Goal: Task Accomplishment & Management: Complete application form

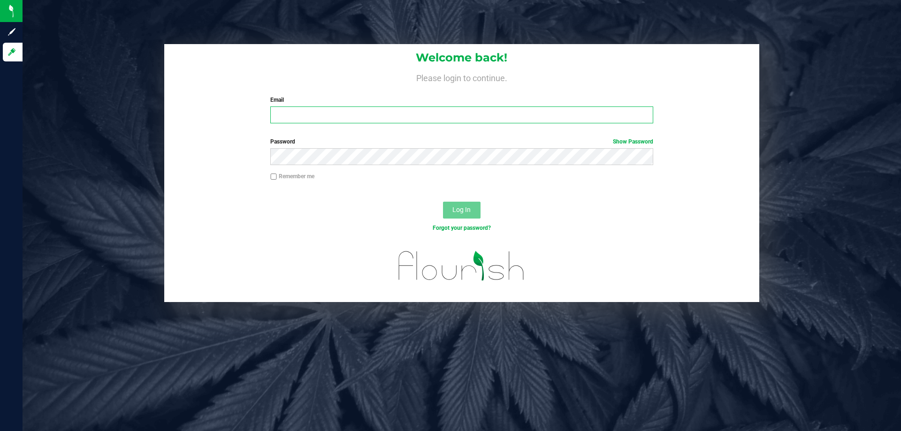
click at [315, 114] on input "Email" at bounding box center [461, 114] width 382 height 17
type input "[EMAIL_ADDRESS][DOMAIN_NAME]"
click at [463, 212] on span "Log In" at bounding box center [461, 210] width 18 height 8
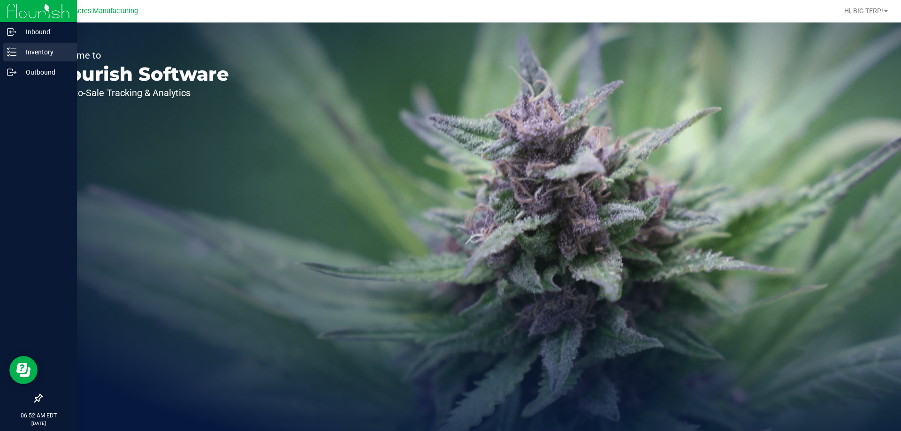
click at [30, 55] on p "Inventory" at bounding box center [44, 51] width 56 height 11
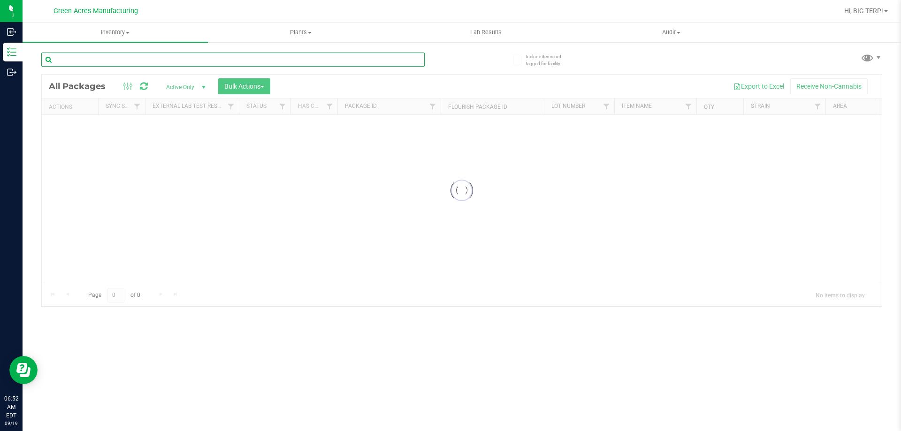
click at [173, 62] on input "text" at bounding box center [232, 60] width 383 height 14
type input "3693911574528074"
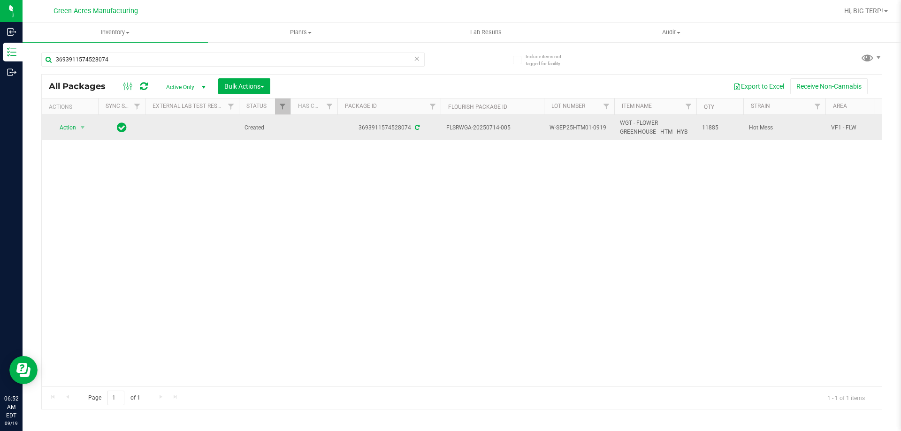
click at [572, 127] on span "W-SEP25HTM01-0919" at bounding box center [578, 127] width 59 height 9
copy tr "W-SEP25HTM01-0919"
click at [78, 129] on span "select" at bounding box center [83, 127] width 12 height 13
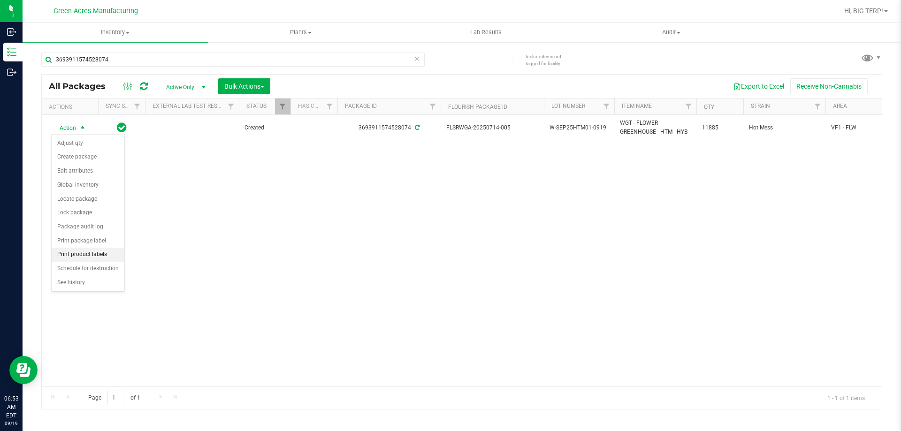
click at [95, 255] on li "Print product labels" at bounding box center [88, 255] width 73 height 14
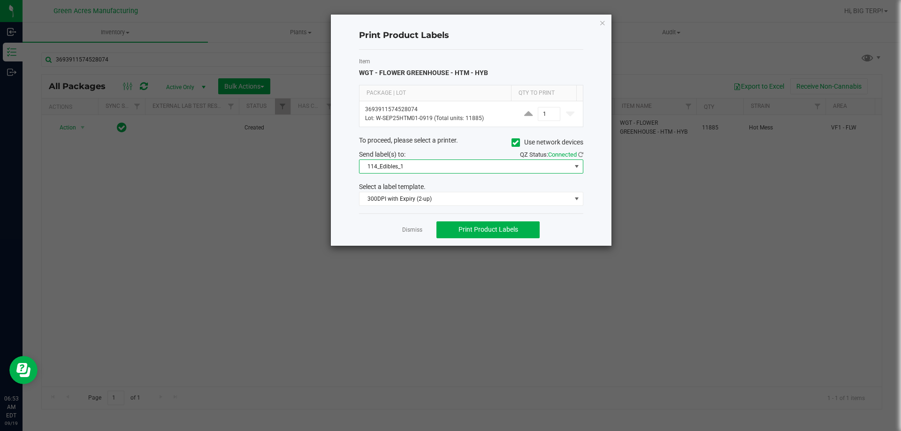
click at [575, 164] on span at bounding box center [577, 167] width 8 height 8
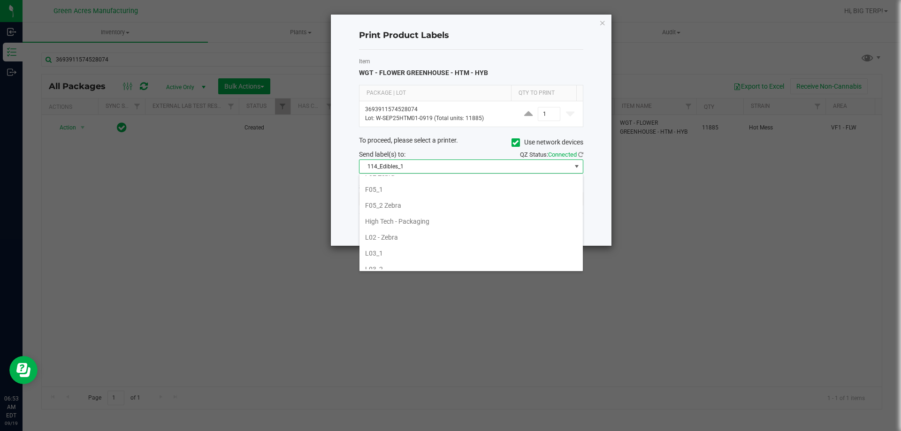
scroll to position [281, 0]
click at [421, 201] on li "High Tech - Packaging" at bounding box center [470, 205] width 223 height 16
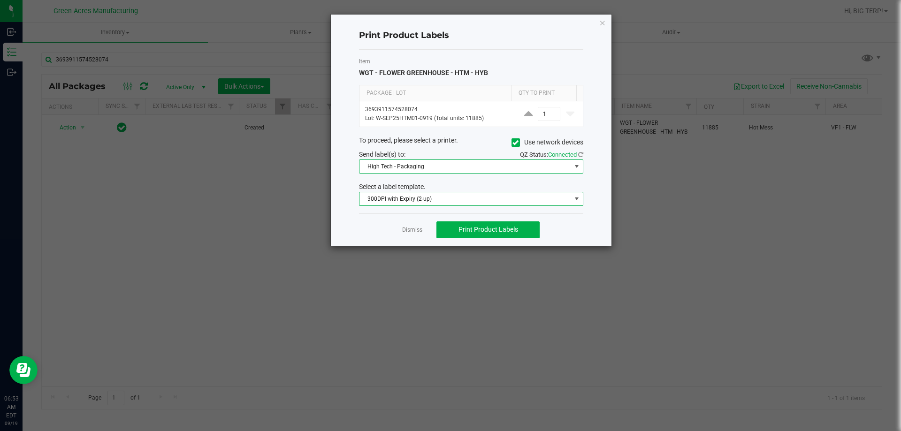
click at [574, 198] on span at bounding box center [577, 199] width 8 height 8
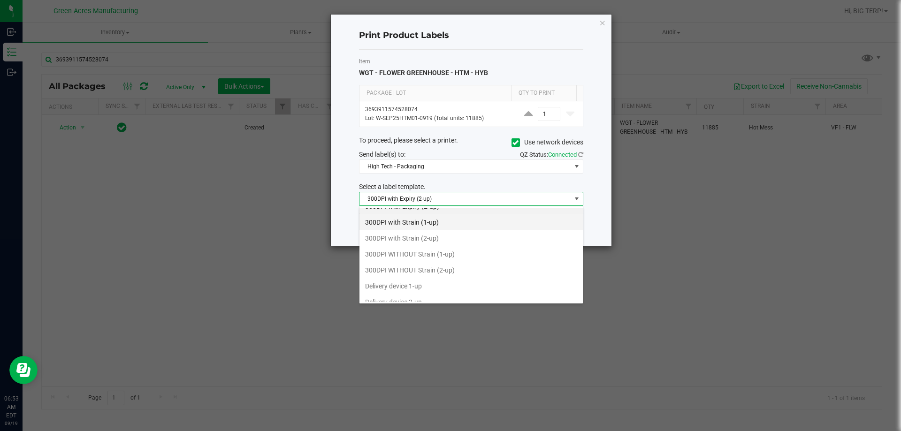
scroll to position [50, 0]
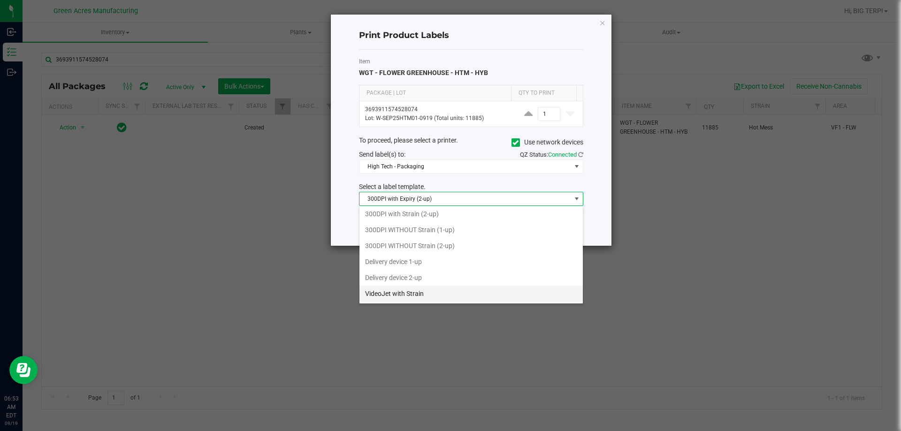
click at [403, 294] on li "VideoJet with Strain" at bounding box center [470, 294] width 223 height 16
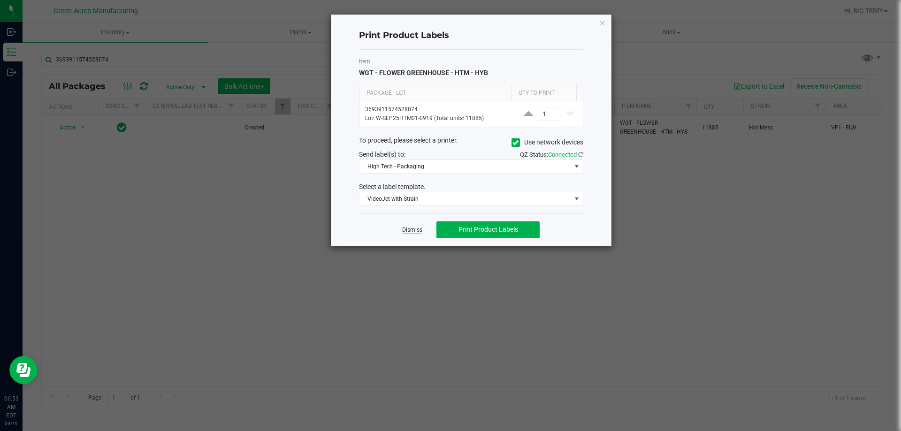
click at [414, 229] on link "Dismiss" at bounding box center [412, 230] width 20 height 8
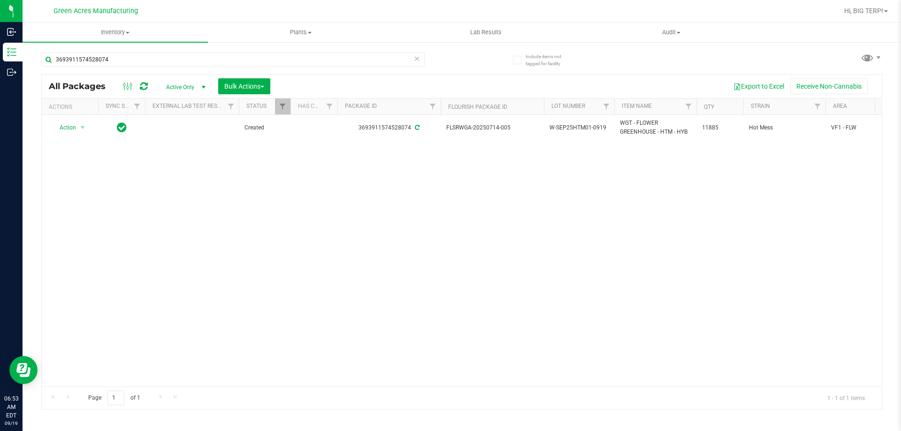
click at [438, 241] on div "Action Action Adjust qty Create package Edit attributes Global inventory Locate…" at bounding box center [462, 251] width 840 height 272
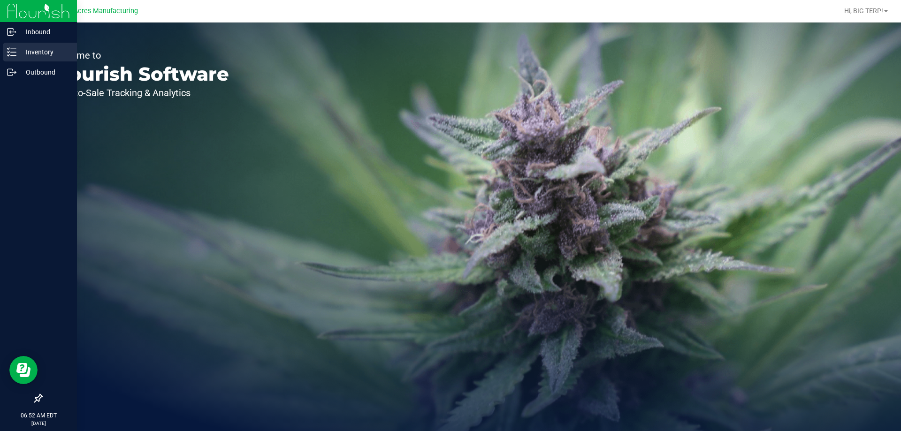
click at [48, 58] on div "Inventory" at bounding box center [40, 52] width 74 height 19
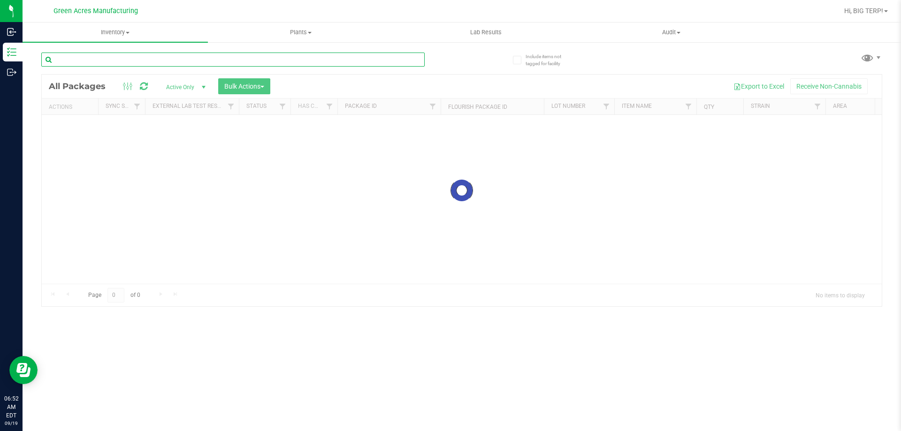
click at [129, 63] on input "text" at bounding box center [232, 60] width 383 height 14
paste input "W-SEP25HTM01-0919"
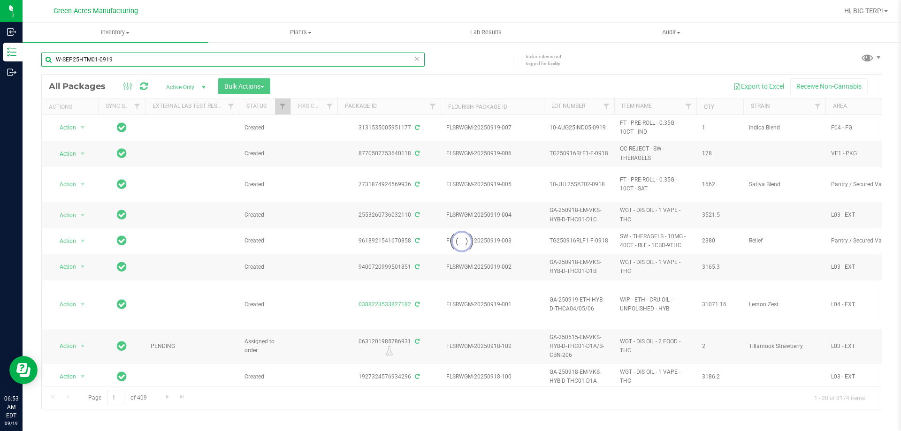
type input "W-SEP25HTM01-0919"
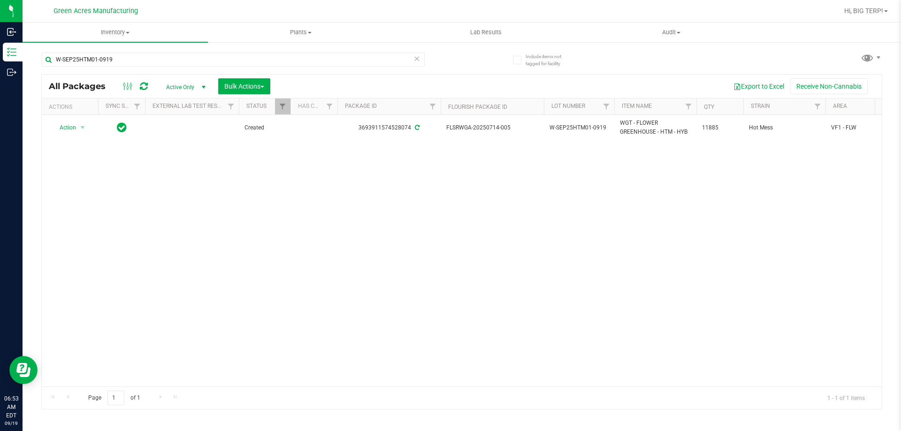
click at [286, 213] on div "Action Action Adjust qty Create package Edit attributes Global inventory Locate…" at bounding box center [462, 251] width 840 height 272
click at [287, 214] on div "Action Action Adjust qty Create package Edit attributes Global inventory Locate…" at bounding box center [462, 251] width 840 height 272
click at [140, 90] on icon at bounding box center [144, 86] width 8 height 9
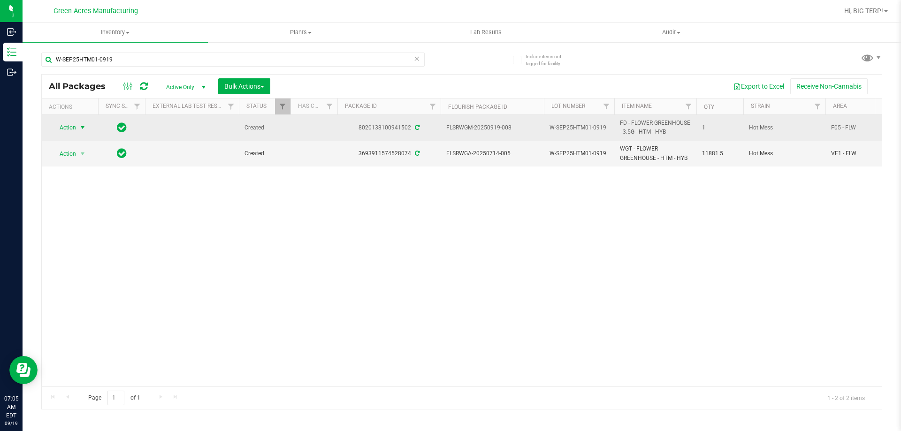
click at [83, 125] on span "select" at bounding box center [83, 128] width 8 height 8
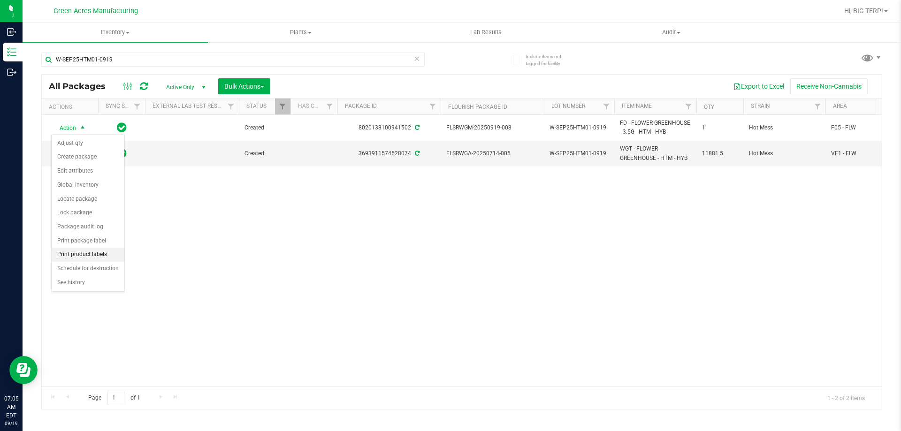
click at [91, 253] on li "Print product labels" at bounding box center [88, 255] width 73 height 14
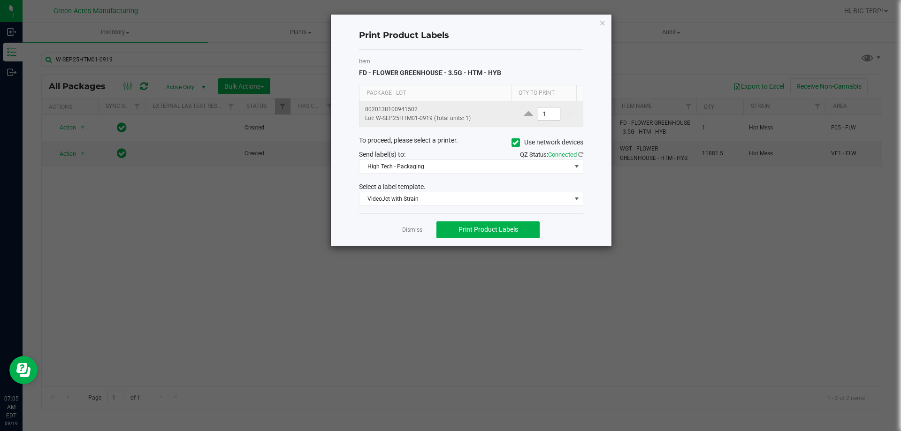
click at [549, 116] on input "1" at bounding box center [549, 113] width 22 height 13
type input "4"
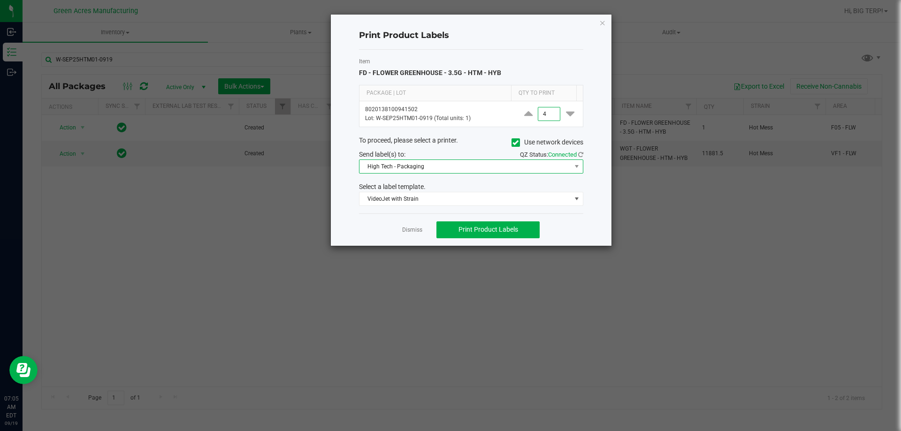
click at [411, 163] on span "High Tech - Packaging" at bounding box center [465, 166] width 212 height 13
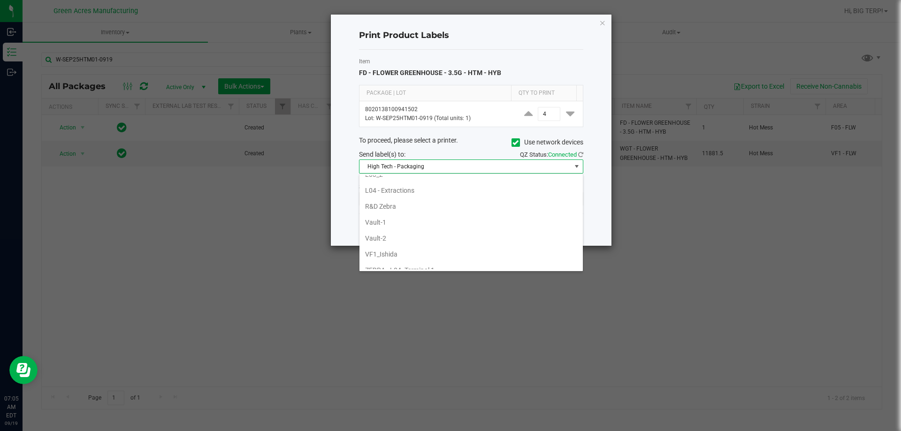
scroll to position [401, 0]
click at [412, 206] on li "VF1_Ishida" at bounding box center [470, 213] width 223 height 16
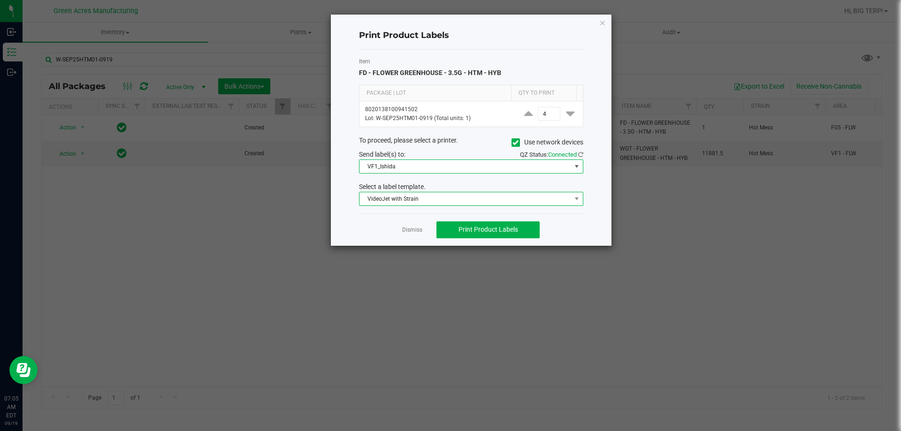
click at [413, 203] on span "VideoJet with Strain" at bounding box center [465, 198] width 212 height 13
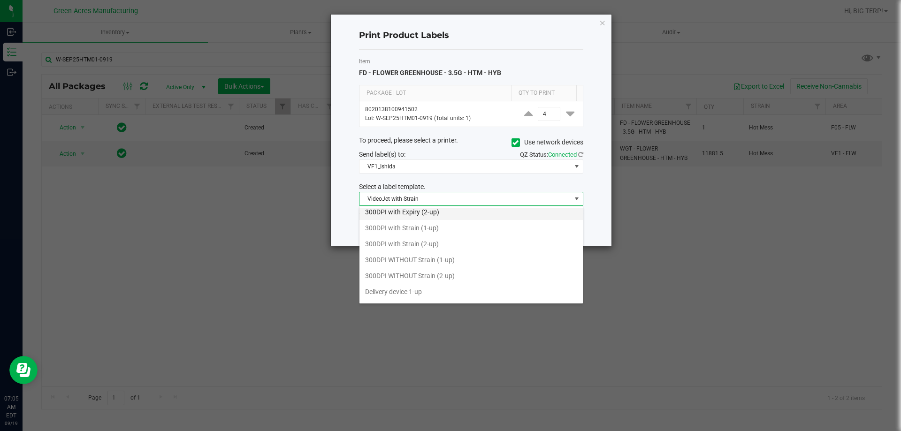
scroll to position [3, 0]
click at [400, 262] on li "300DPI with Strain (2-up)" at bounding box center [470, 261] width 223 height 16
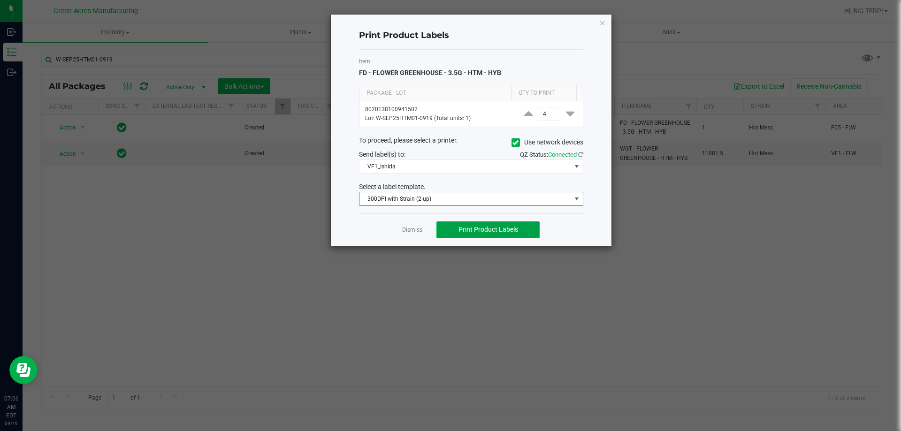
click at [460, 226] on span "Print Product Labels" at bounding box center [488, 230] width 60 height 8
click at [443, 169] on span "VF1_Ishida" at bounding box center [465, 166] width 212 height 13
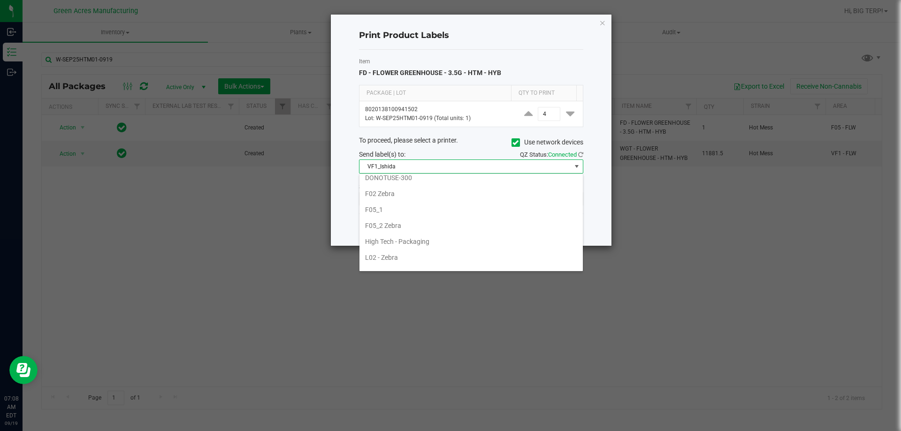
scroll to position [260, 0]
click at [452, 213] on li "F05_2 Zebra" at bounding box center [470, 211] width 223 height 16
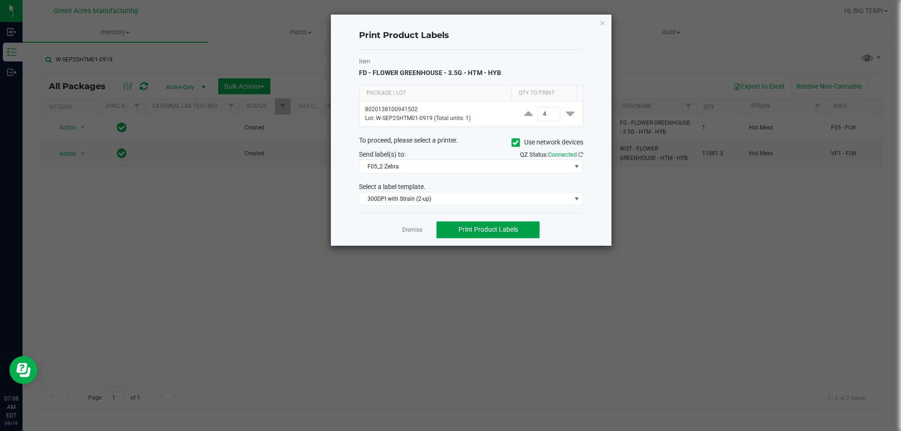
click at [456, 233] on button "Print Product Labels" at bounding box center [487, 229] width 103 height 17
click at [601, 25] on icon "button" at bounding box center [602, 22] width 7 height 11
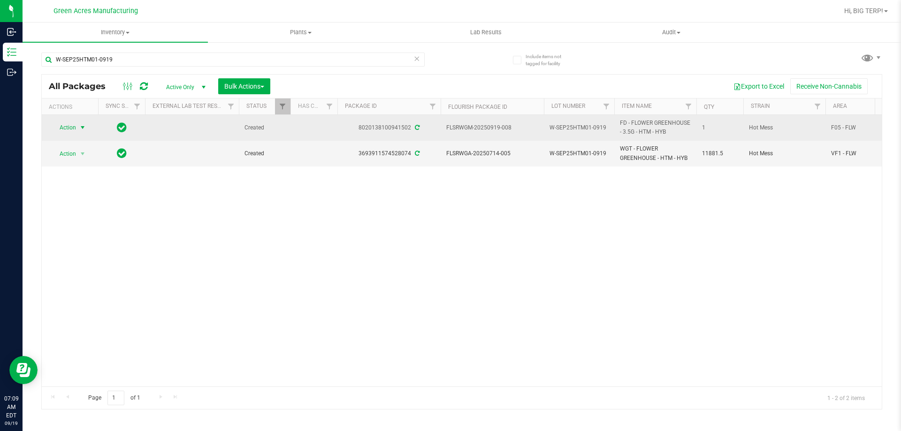
click at [84, 129] on span "select" at bounding box center [83, 128] width 8 height 8
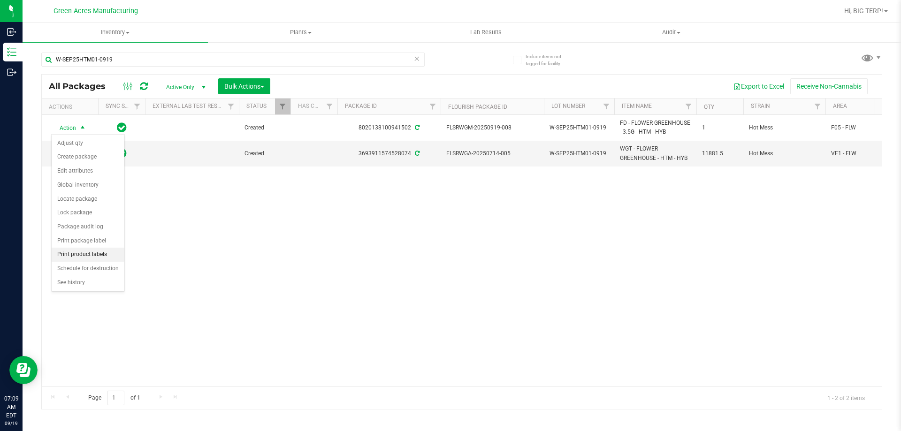
click at [80, 255] on li "Print product labels" at bounding box center [88, 255] width 73 height 14
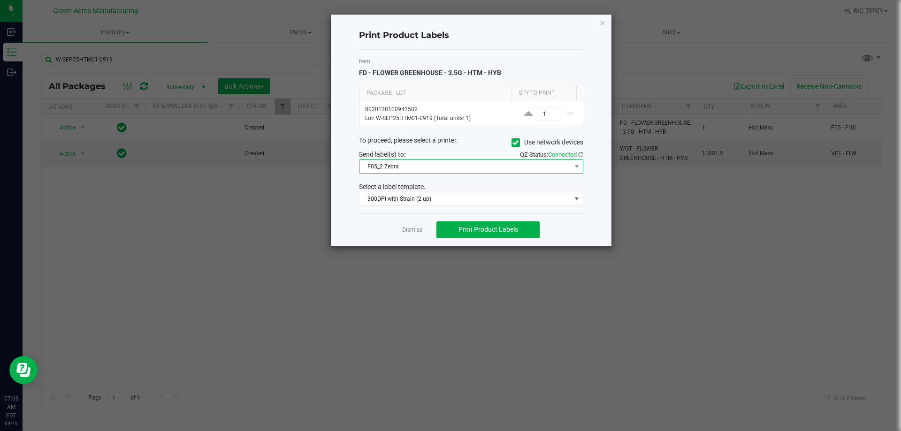
click at [476, 168] on span "F05_2 Zebra" at bounding box center [465, 166] width 212 height 13
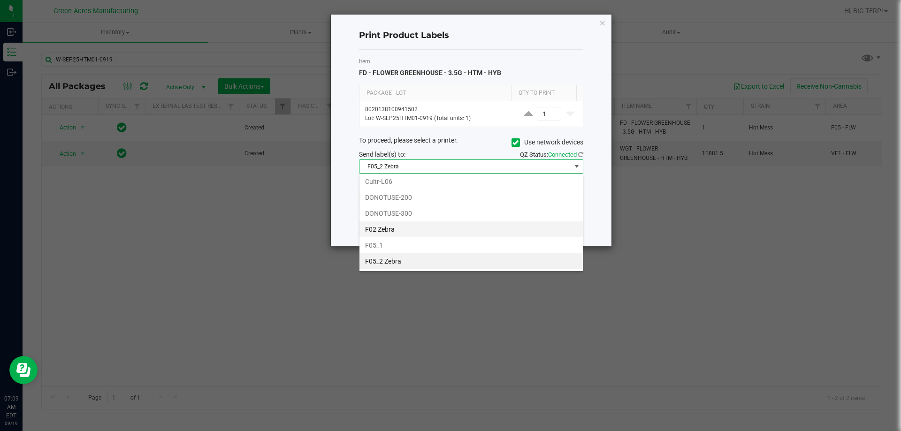
scroll to position [303, 0]
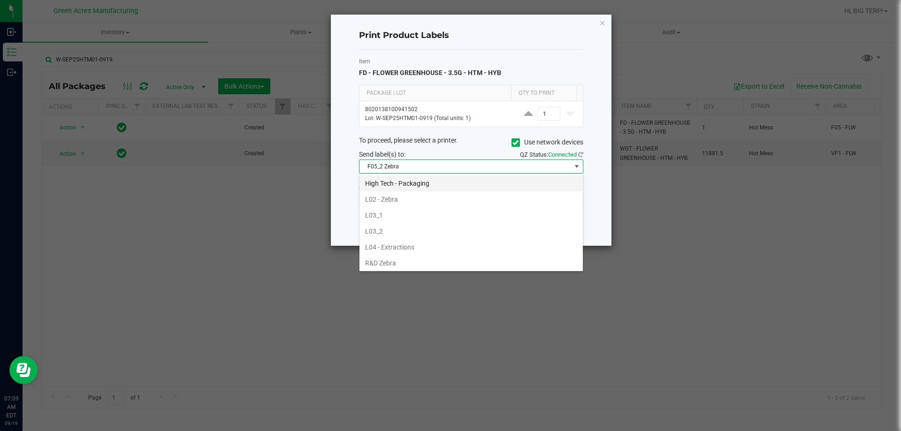
click at [426, 183] on li "High Tech - Packaging" at bounding box center [470, 183] width 223 height 16
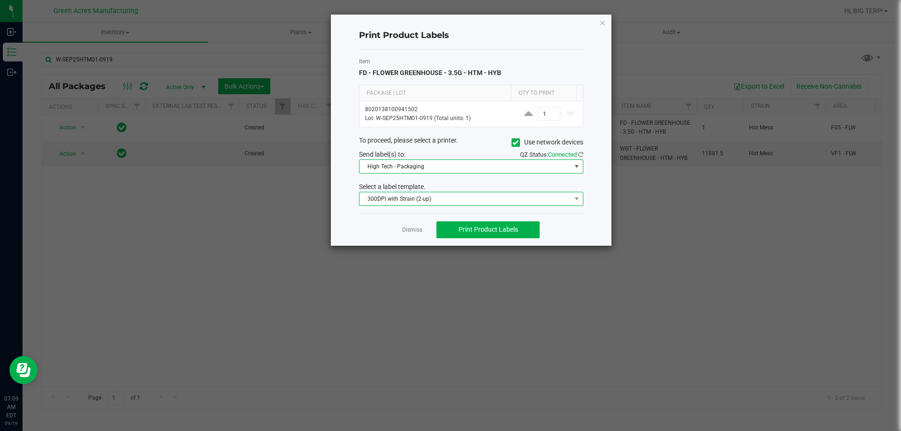
click at [428, 198] on span "300DPI with Strain (2-up)" at bounding box center [465, 198] width 212 height 13
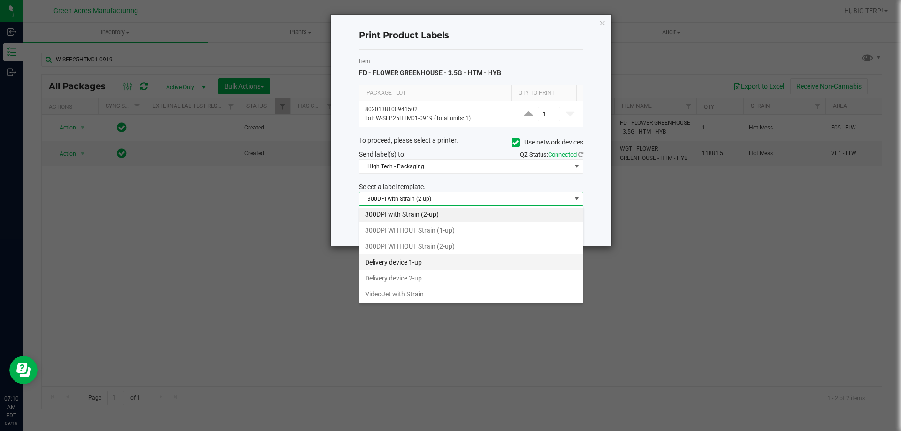
scroll to position [50, 0]
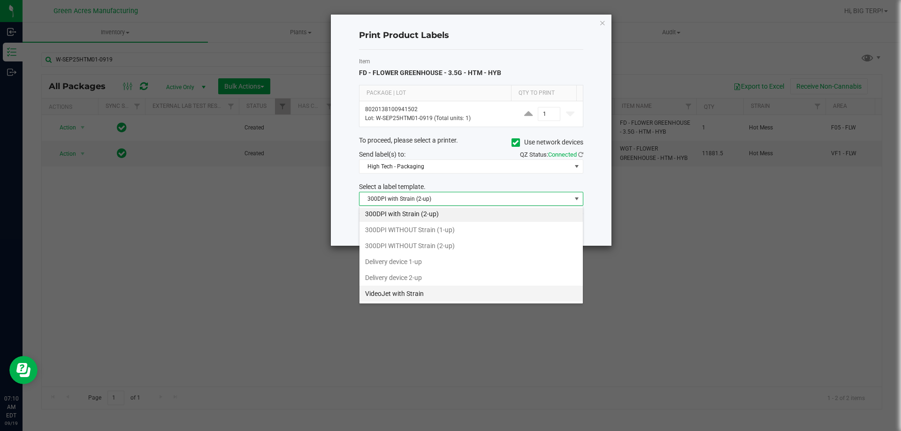
click at [422, 292] on li "VideoJet with Strain" at bounding box center [470, 294] width 223 height 16
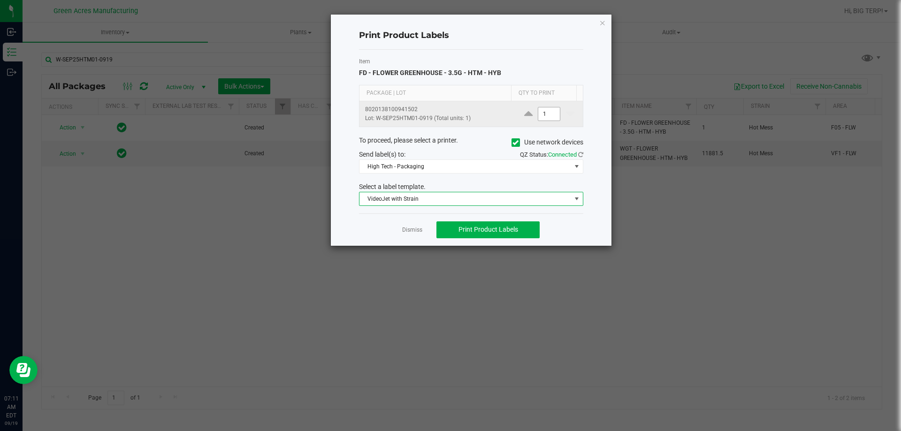
click at [547, 114] on input "1" at bounding box center [549, 113] width 22 height 13
type input "1"
type input "5"
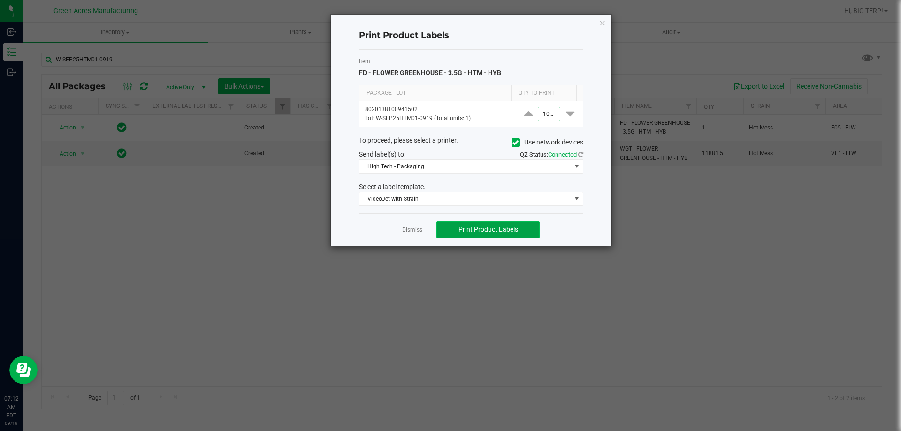
type input "1,000"
click at [521, 230] on button "Print Product Labels" at bounding box center [487, 229] width 103 height 17
click at [604, 21] on icon "button" at bounding box center [602, 22] width 7 height 11
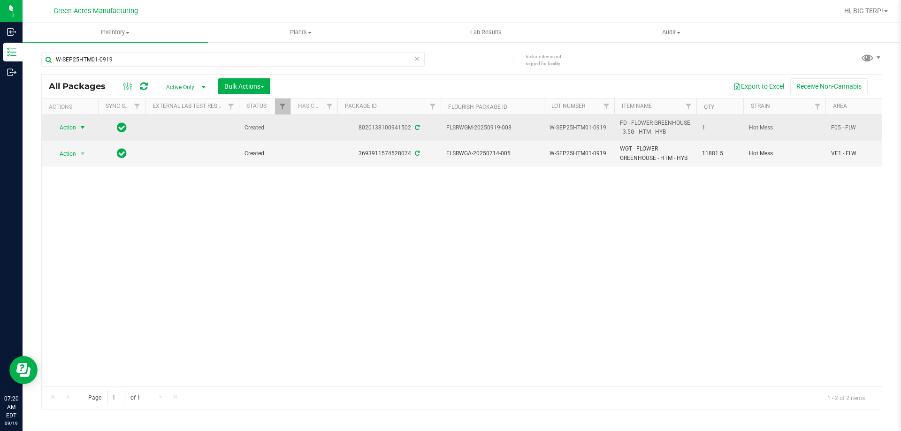
click at [85, 125] on span "select" at bounding box center [83, 128] width 8 height 8
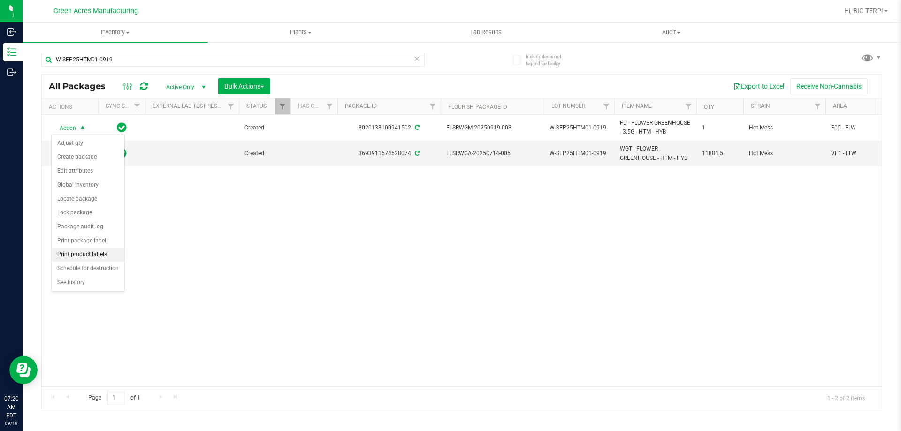
click at [99, 252] on li "Print product labels" at bounding box center [88, 255] width 73 height 14
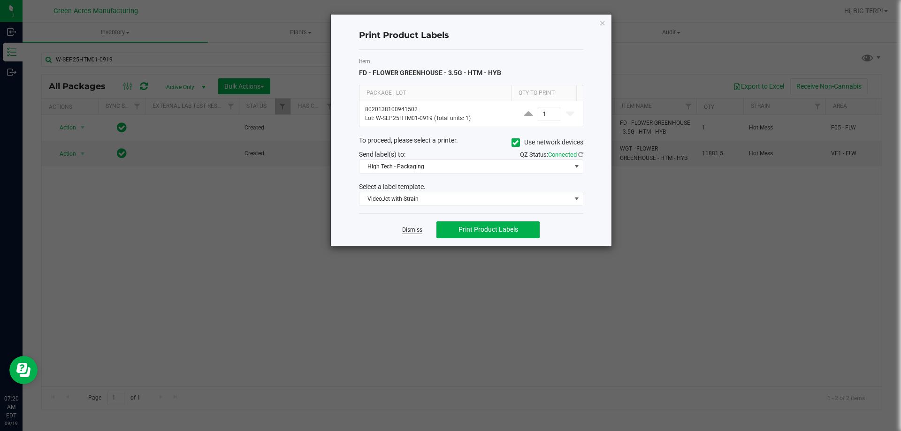
click at [407, 228] on link "Dismiss" at bounding box center [412, 230] width 20 height 8
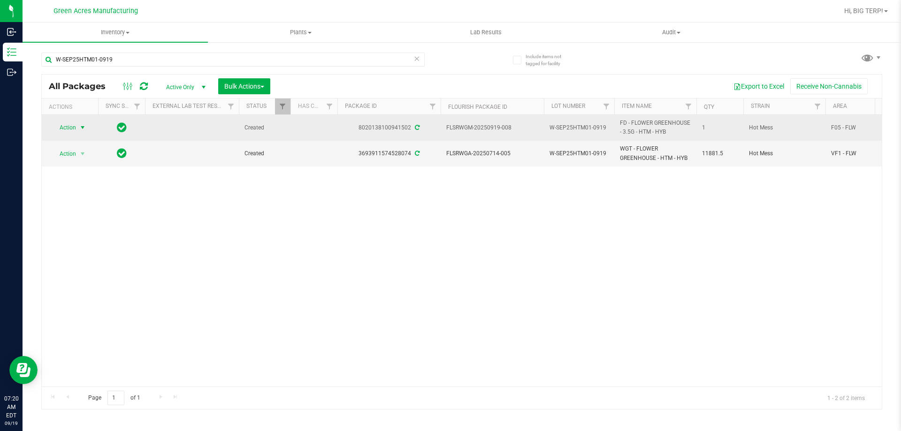
click at [84, 129] on span "select" at bounding box center [83, 128] width 8 height 8
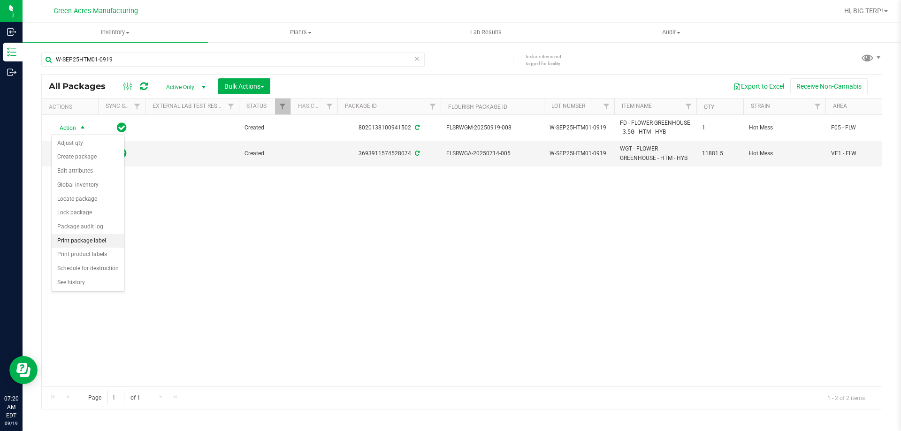
click at [100, 236] on li "Print package label" at bounding box center [88, 241] width 73 height 14
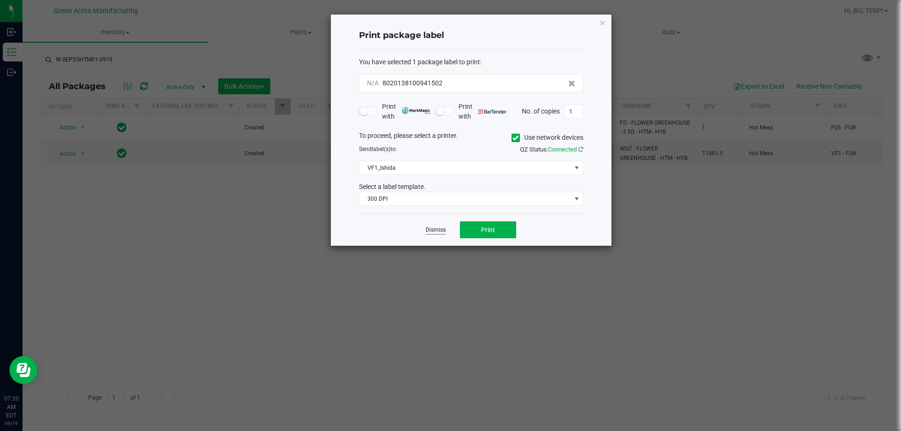
click at [432, 229] on link "Dismiss" at bounding box center [436, 230] width 20 height 8
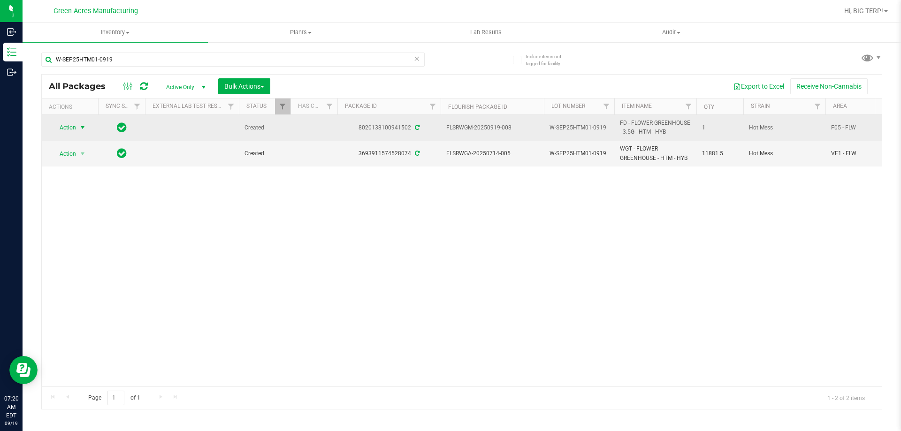
click at [81, 125] on span "select" at bounding box center [83, 128] width 8 height 8
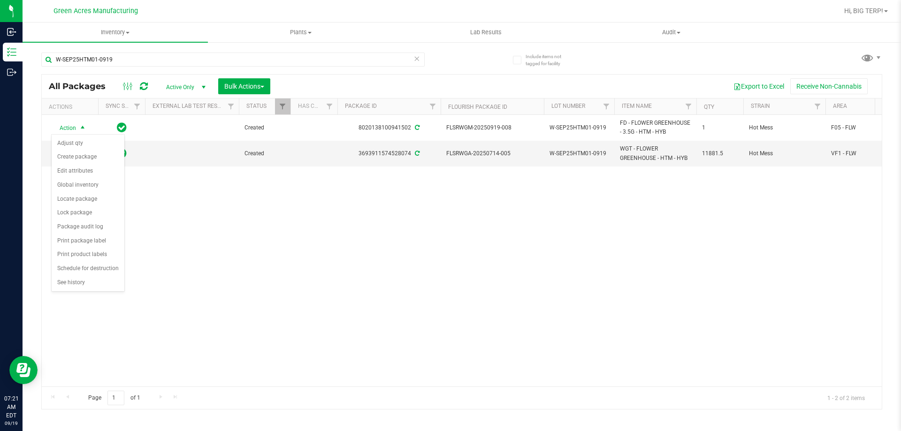
click at [335, 294] on div "Action Action Adjust qty Create package Edit attributes Global inventory Locate…" at bounding box center [462, 251] width 840 height 272
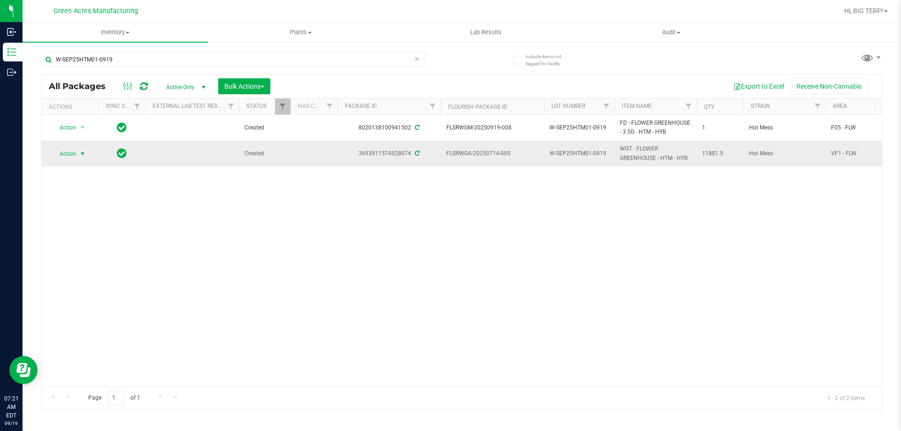
click at [84, 153] on span "select" at bounding box center [83, 154] width 8 height 8
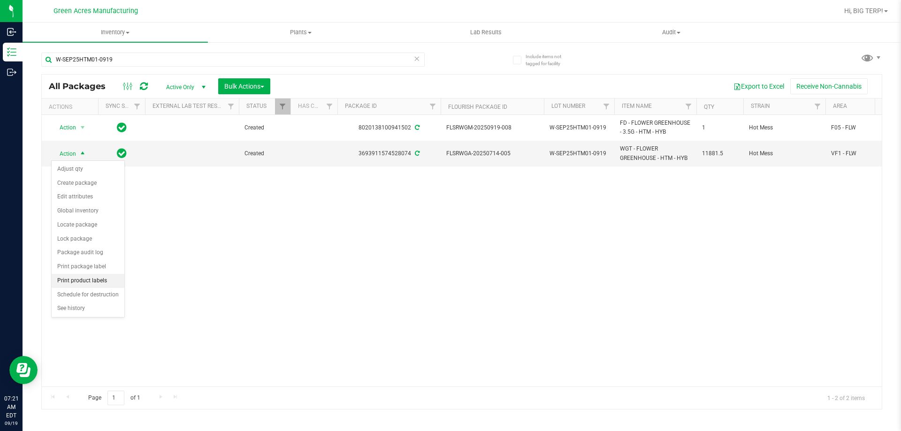
click at [93, 278] on li "Print product labels" at bounding box center [88, 281] width 73 height 14
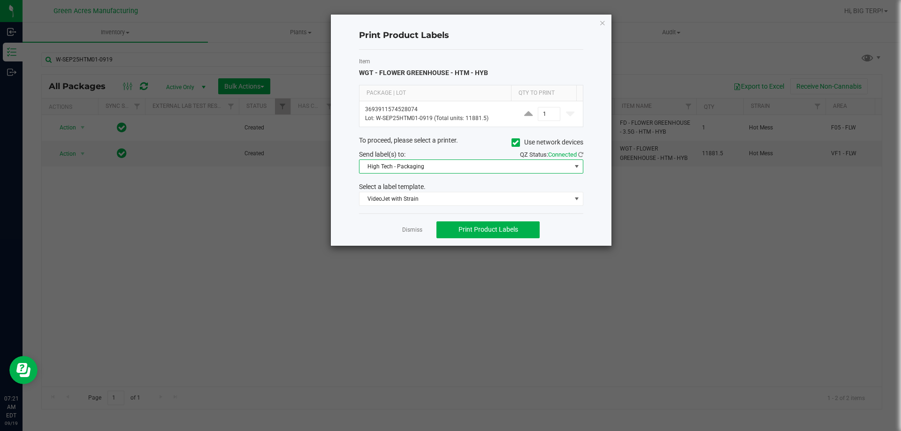
click at [401, 168] on span "High Tech - Packaging" at bounding box center [465, 166] width 212 height 13
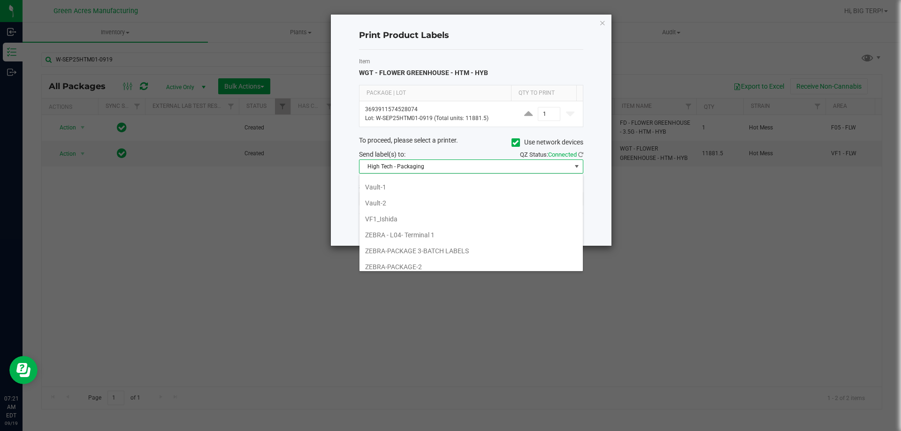
scroll to position [401, 0]
click at [397, 213] on li "VF1_Ishida" at bounding box center [470, 213] width 223 height 16
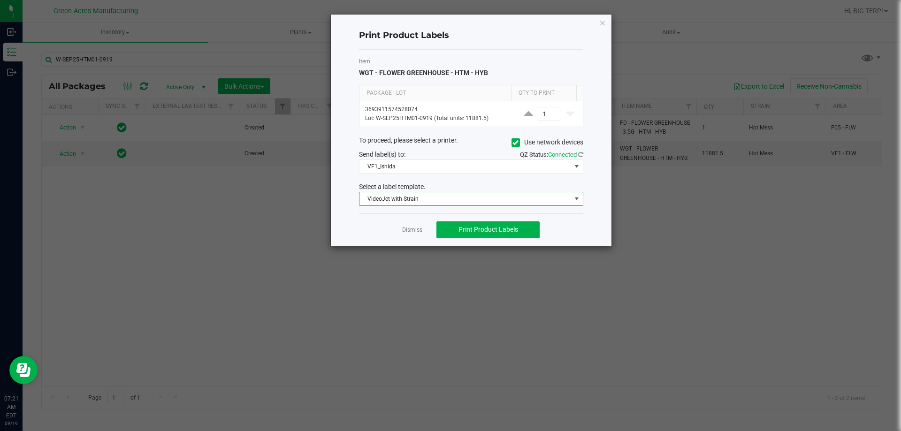
click at [456, 199] on span "VideoJet with Strain" at bounding box center [465, 198] width 212 height 13
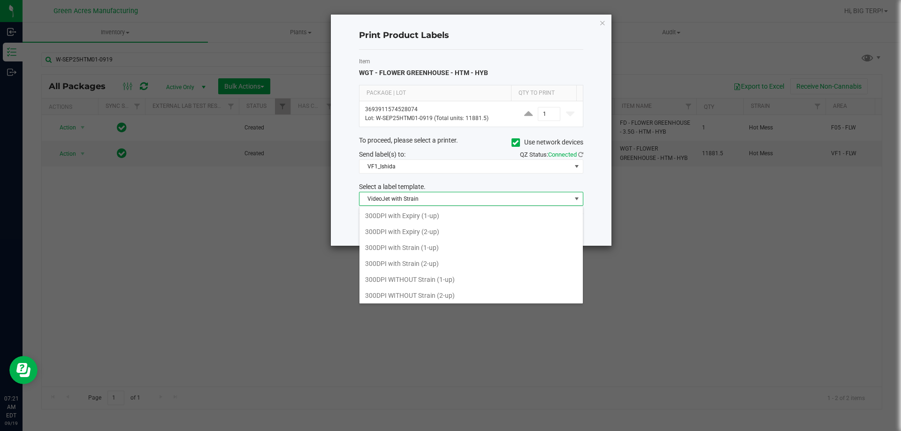
scroll to position [14, 224]
click at [347, 184] on div "Print Product Labels Item WGT - FLOWER GREENHOUSE - HTM - HYB Package | Lot Qty…" at bounding box center [471, 130] width 281 height 231
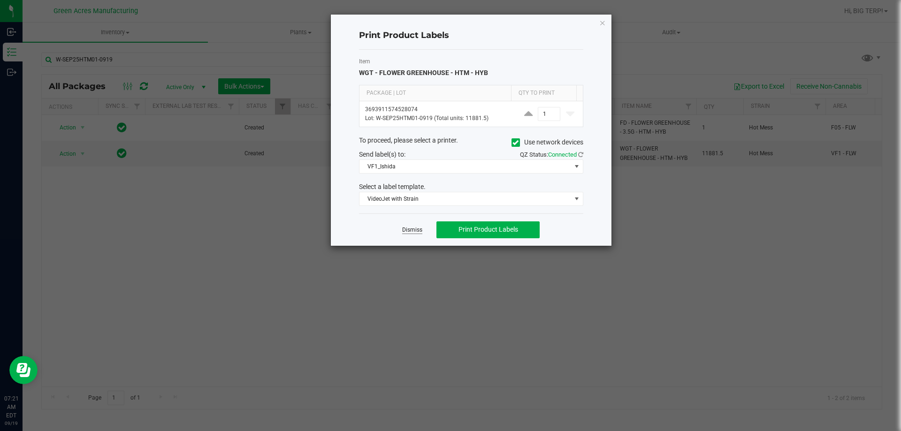
click at [413, 231] on link "Dismiss" at bounding box center [412, 230] width 20 height 8
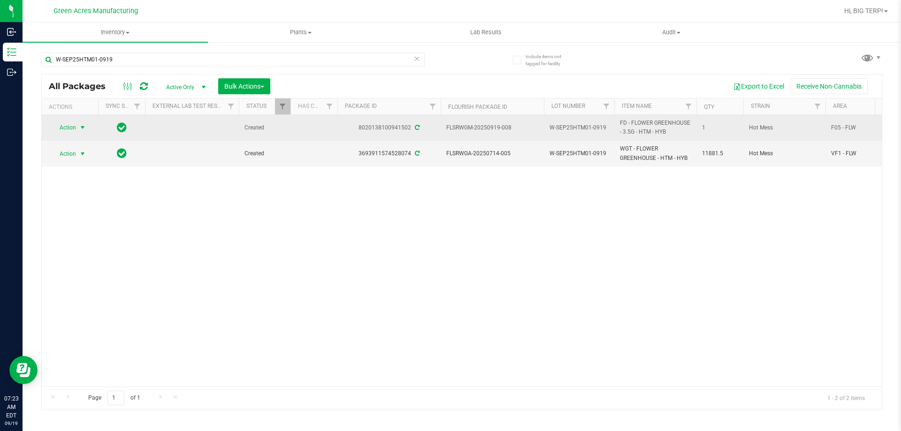
click at [72, 125] on span "Action" at bounding box center [63, 127] width 25 height 13
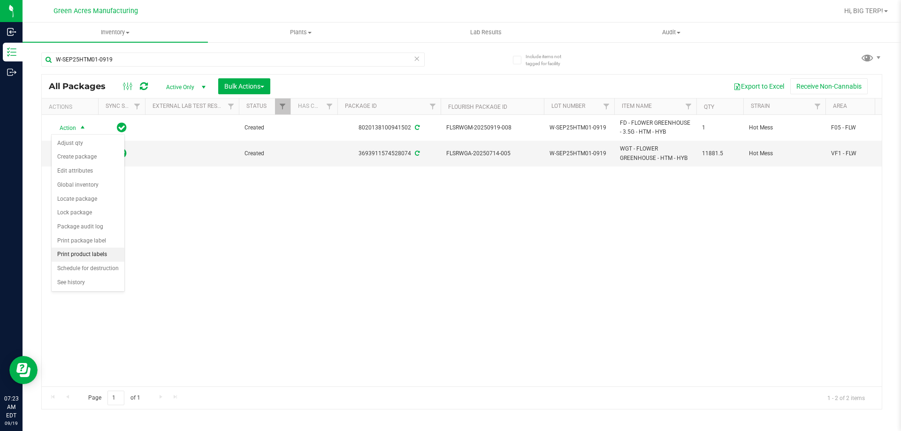
click at [103, 249] on li "Print product labels" at bounding box center [88, 255] width 73 height 14
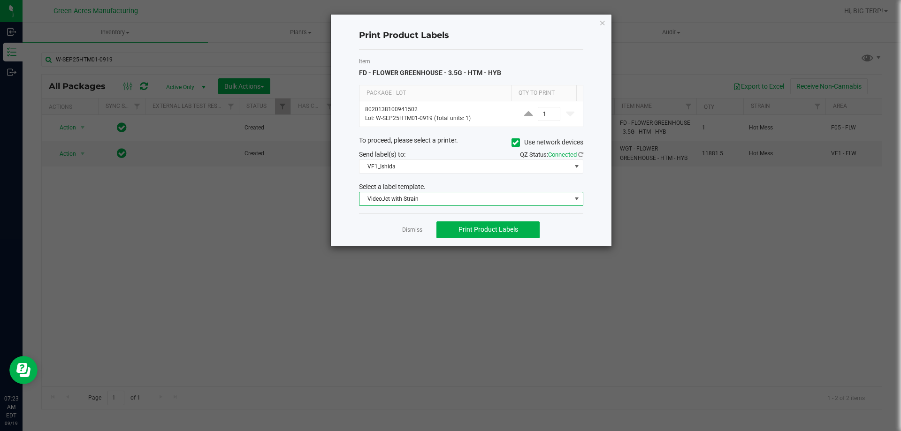
click at [426, 200] on span "VideoJet with Strain" at bounding box center [465, 198] width 212 height 13
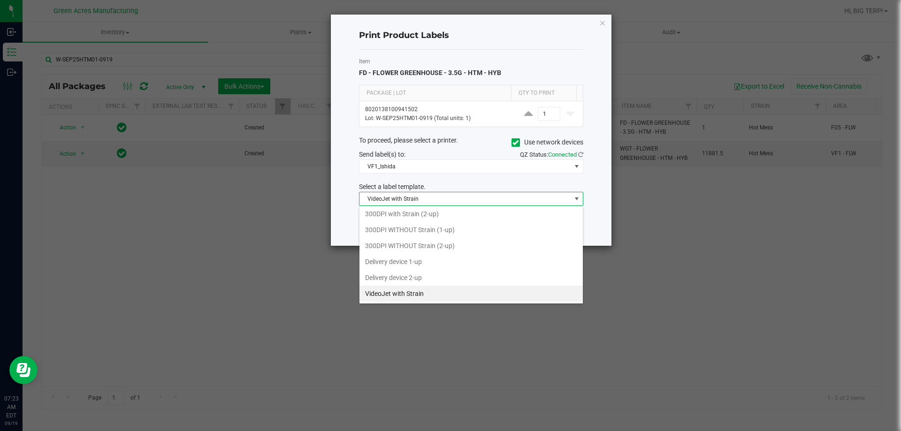
click at [426, 200] on span "VideoJet with Strain" at bounding box center [465, 198] width 212 height 13
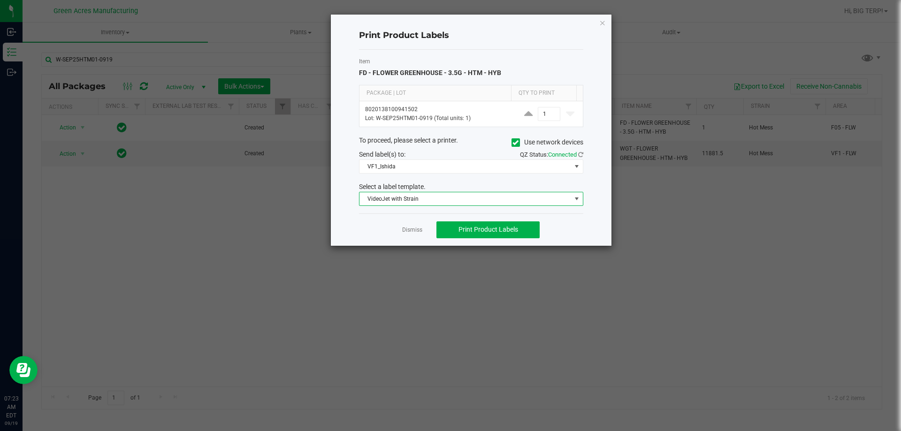
click at [426, 200] on span "VideoJet with Strain" at bounding box center [465, 198] width 212 height 13
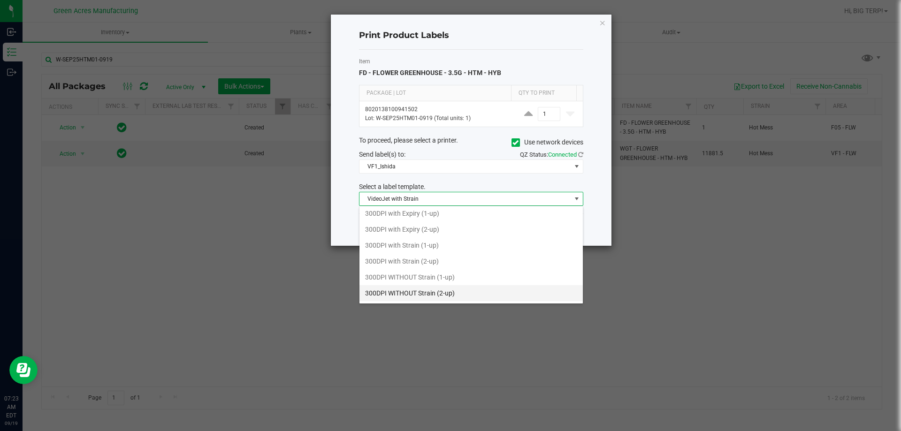
scroll to position [0, 0]
click at [425, 260] on li "300DPI with Strain (2-up)" at bounding box center [470, 264] width 223 height 16
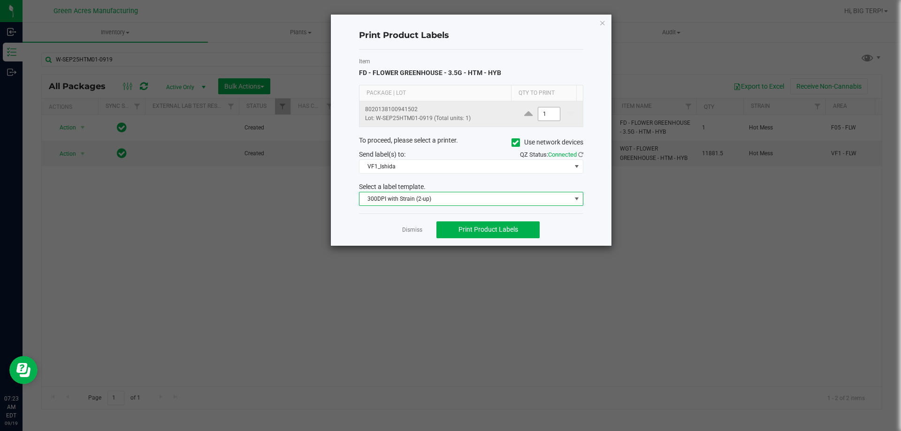
click at [547, 120] on input "1" at bounding box center [549, 113] width 22 height 13
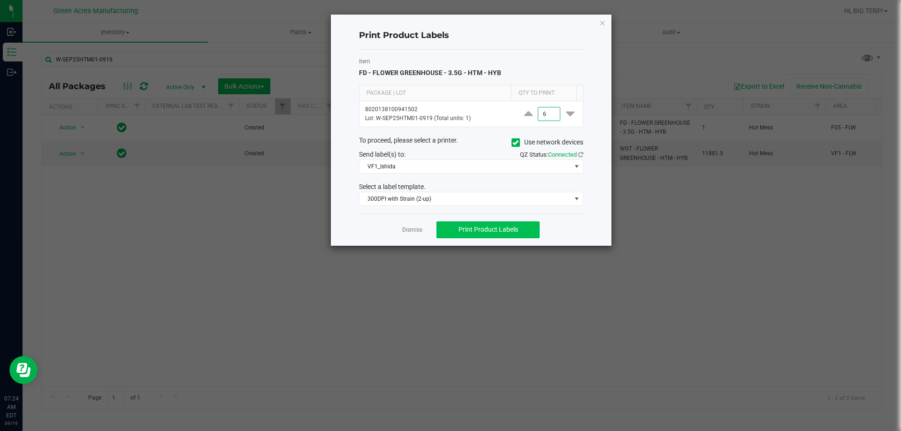
type input "6"
click at [504, 225] on button "Print Product Labels" at bounding box center [487, 229] width 103 height 17
click at [523, 234] on button "Print Product Labels" at bounding box center [487, 229] width 103 height 17
click at [487, 236] on button "Print Product Labels" at bounding box center [487, 229] width 103 height 17
click at [460, 166] on span "VF1_Ishida" at bounding box center [465, 166] width 212 height 13
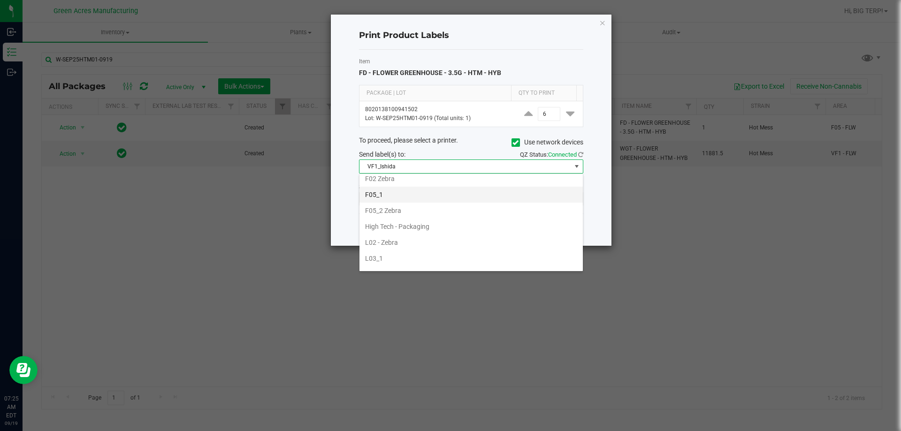
scroll to position [213, 0]
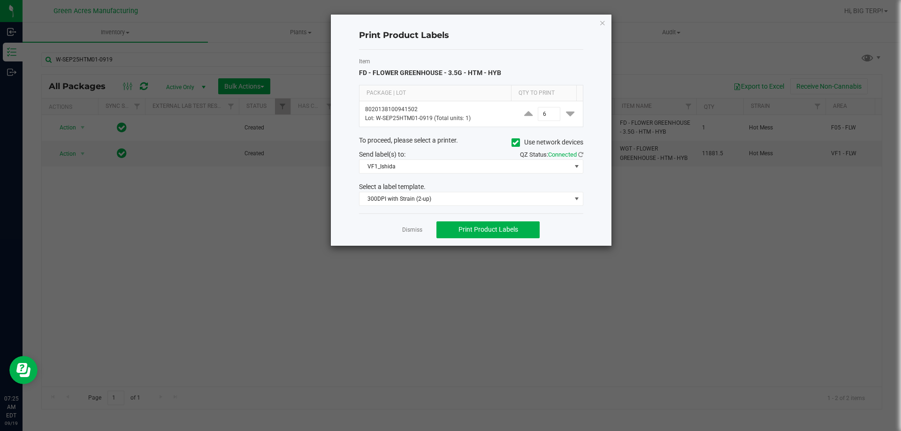
click at [605, 197] on div "Print Product Labels Item FD - FLOWER GREENHOUSE - 3.5G - HTM - HYB Package | L…" at bounding box center [471, 130] width 281 height 231
click at [473, 167] on span "VF1_Ishida" at bounding box center [465, 166] width 212 height 13
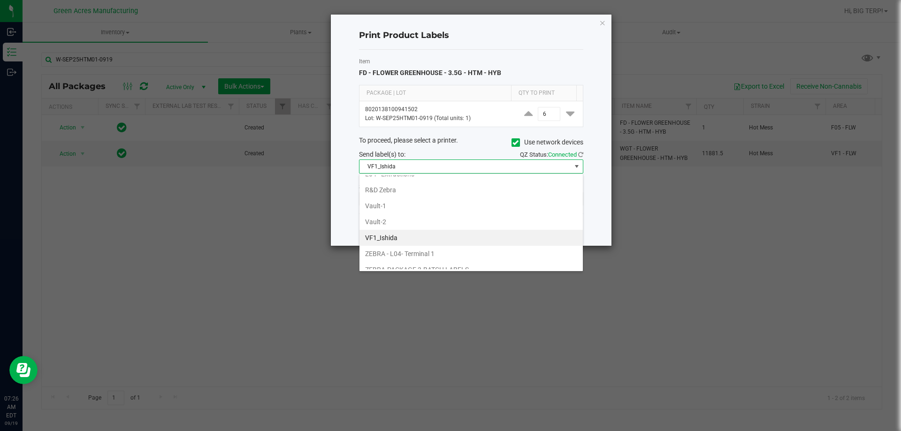
scroll to position [401, 0]
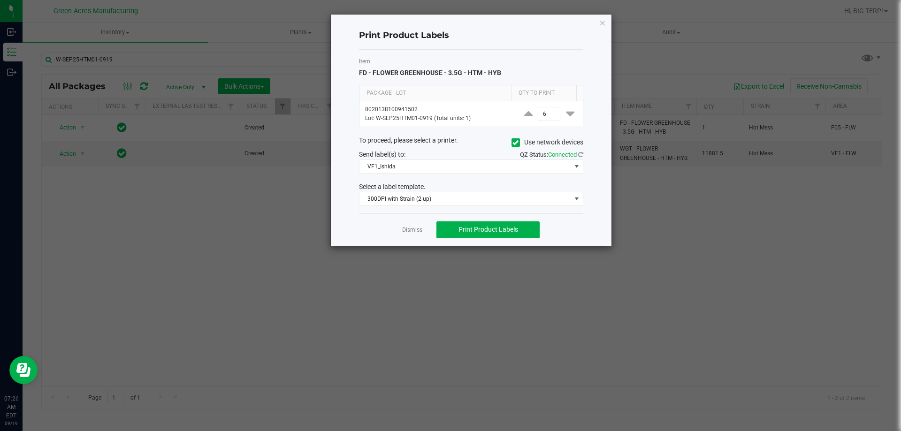
click at [634, 220] on ngb-modal-window "Print Product Labels Item FD - FLOWER GREENHOUSE - 3.5G - HTM - HYB Package | L…" at bounding box center [454, 215] width 908 height 431
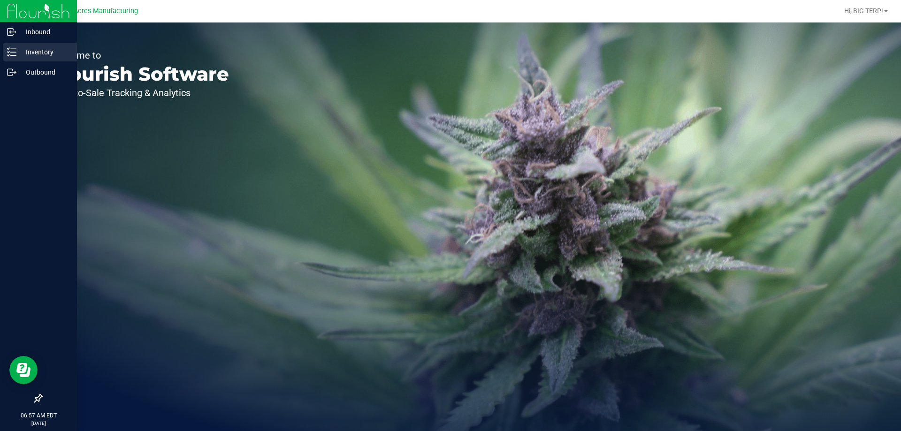
click at [3, 53] on div "Inventory" at bounding box center [40, 52] width 74 height 19
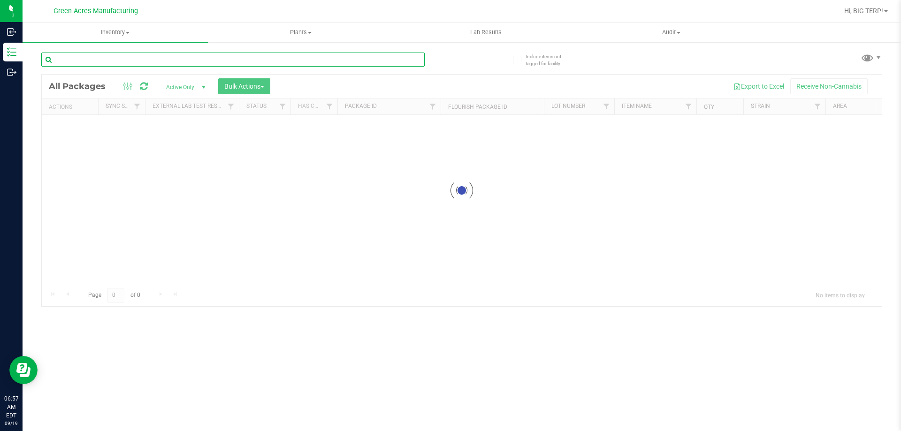
click at [248, 61] on input "text" at bounding box center [232, 60] width 383 height 14
click at [114, 34] on span "Inventory" at bounding box center [115, 32] width 185 height 8
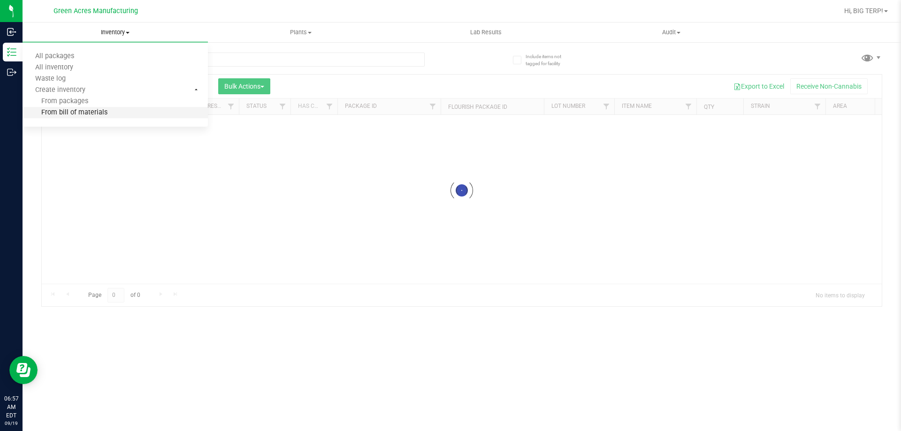
click at [69, 114] on span "From bill of materials" at bounding box center [65, 113] width 85 height 8
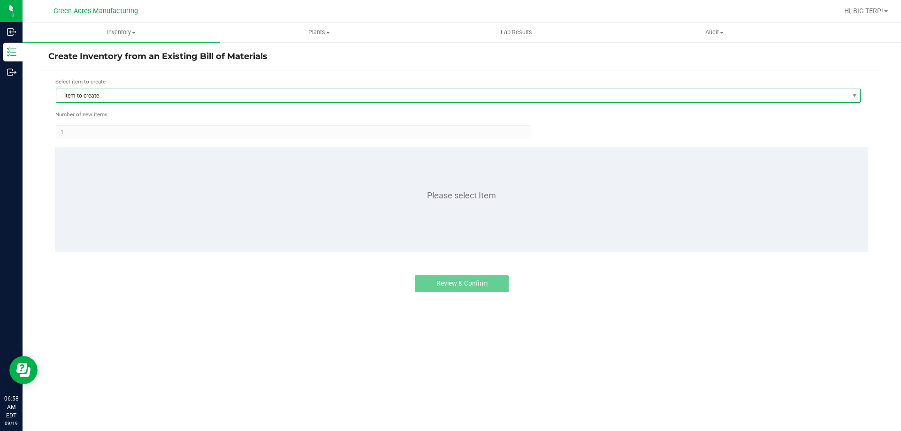
click at [80, 94] on span "Item to create" at bounding box center [452, 95] width 792 height 13
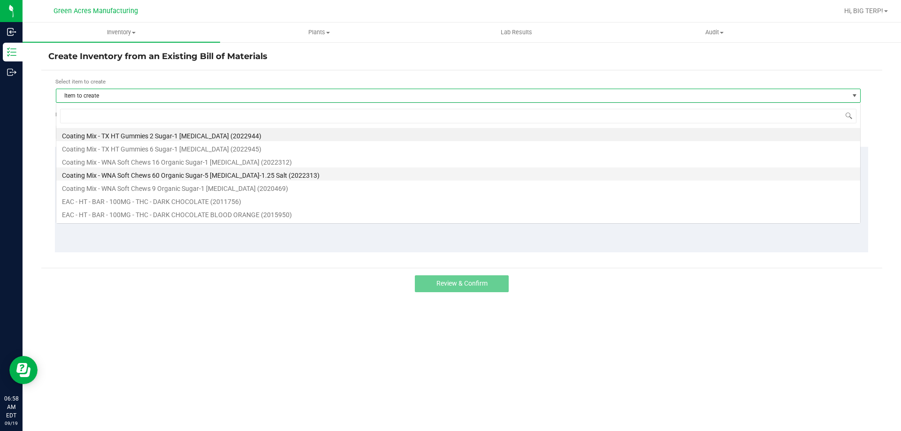
scroll to position [14, 805]
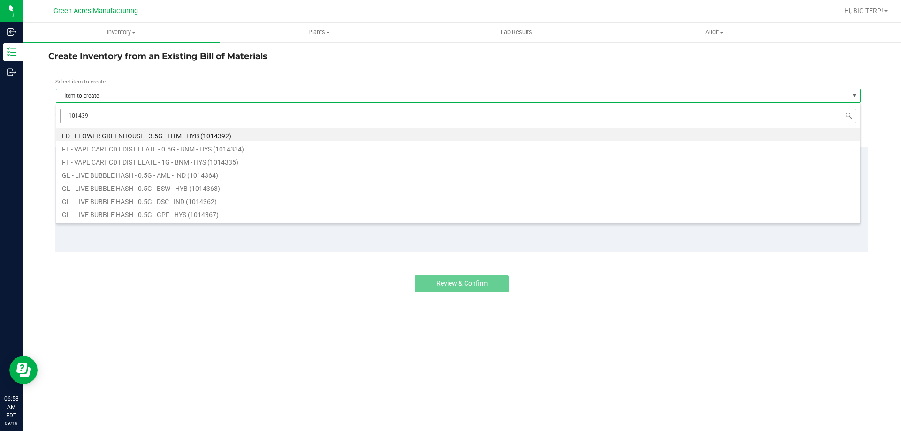
type input "1014392"
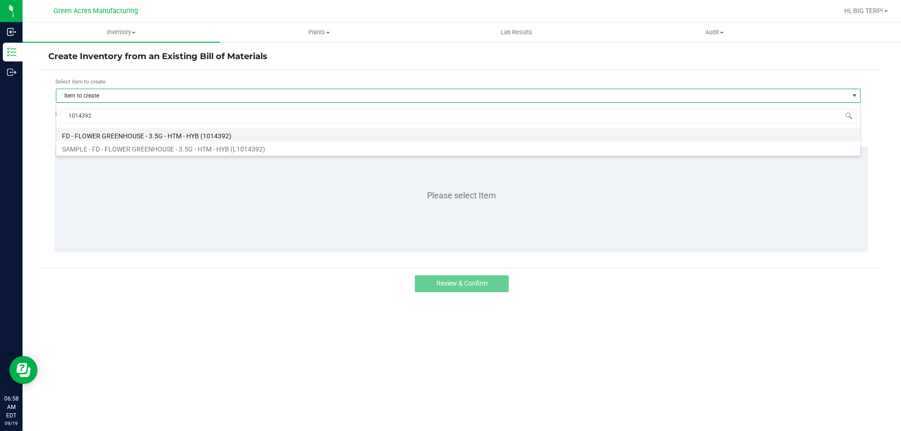
click at [176, 137] on li "FD - FLOWER GREENHOUSE - 3.5G - HTM - HYB (1014392)" at bounding box center [458, 134] width 804 height 13
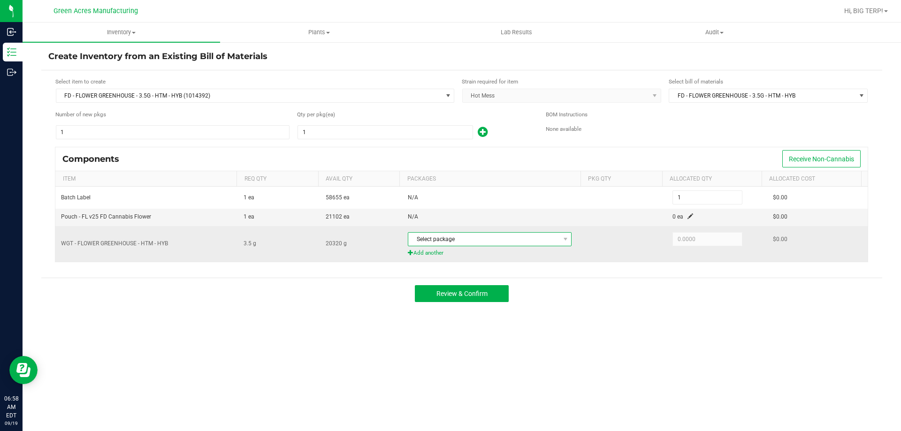
click at [442, 244] on span "Select package" at bounding box center [483, 239] width 151 height 13
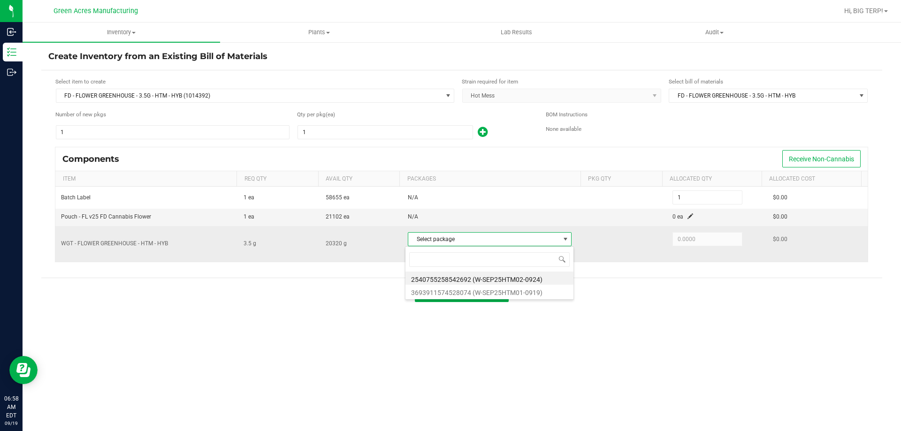
scroll to position [14, 162]
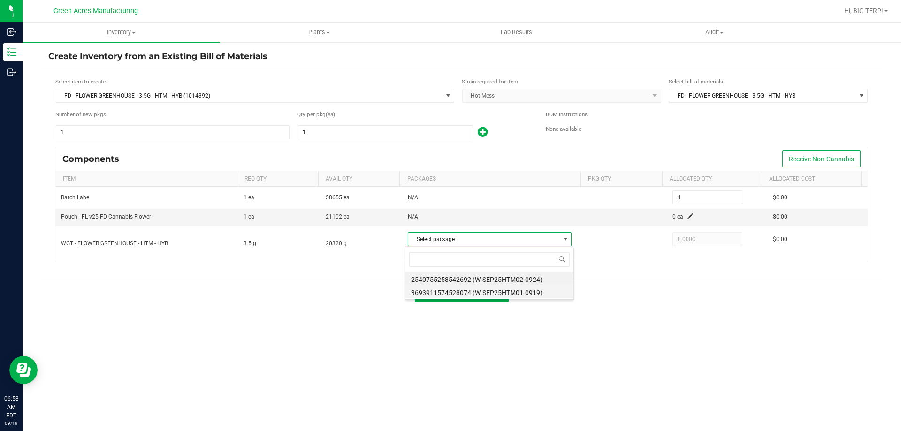
click at [452, 292] on li "3693911574528074 (W-SEP25HTM01-0919)" at bounding box center [489, 291] width 168 height 13
type input "3.5000"
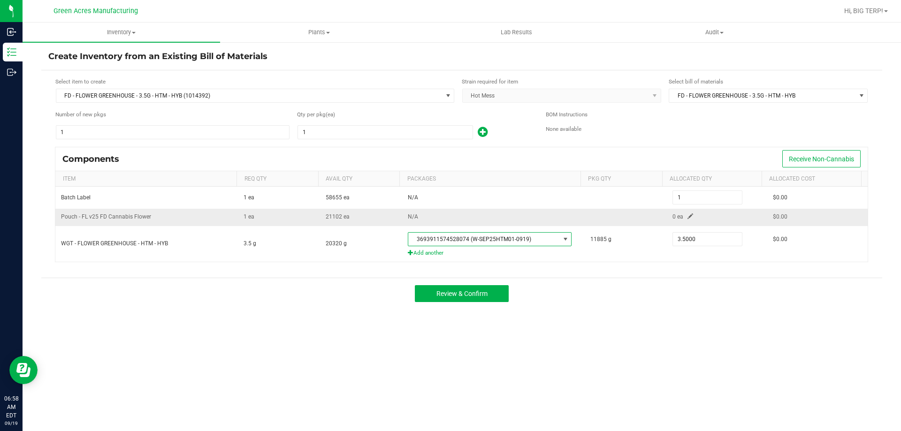
click at [687, 218] on span at bounding box center [690, 216] width 6 height 6
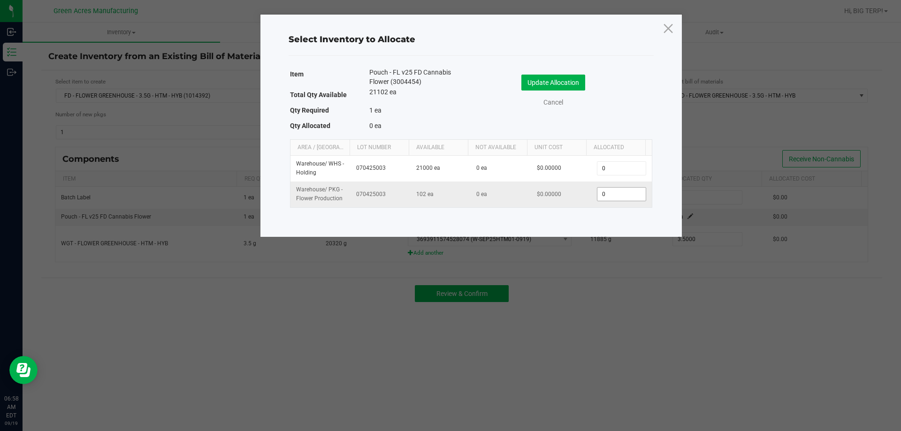
click at [624, 192] on input "0" at bounding box center [621, 194] width 48 height 13
type input "1"
click at [570, 84] on button "Update Allocation" at bounding box center [553, 83] width 64 height 16
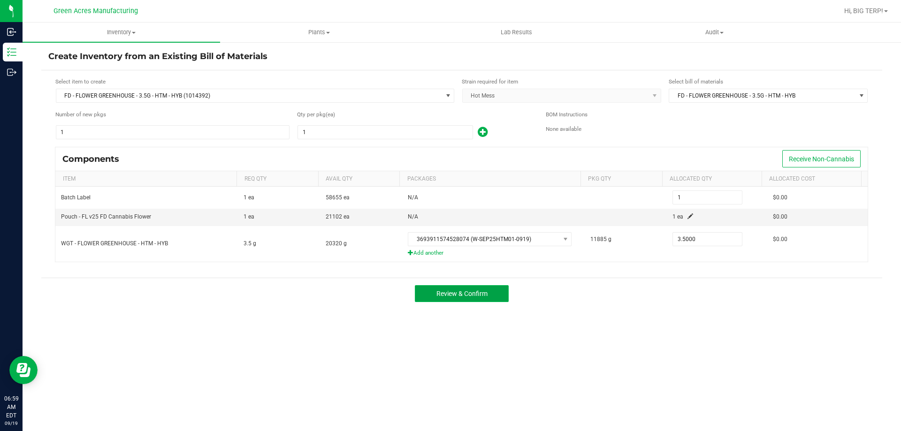
click at [454, 296] on span "Review & Confirm" at bounding box center [461, 294] width 51 height 8
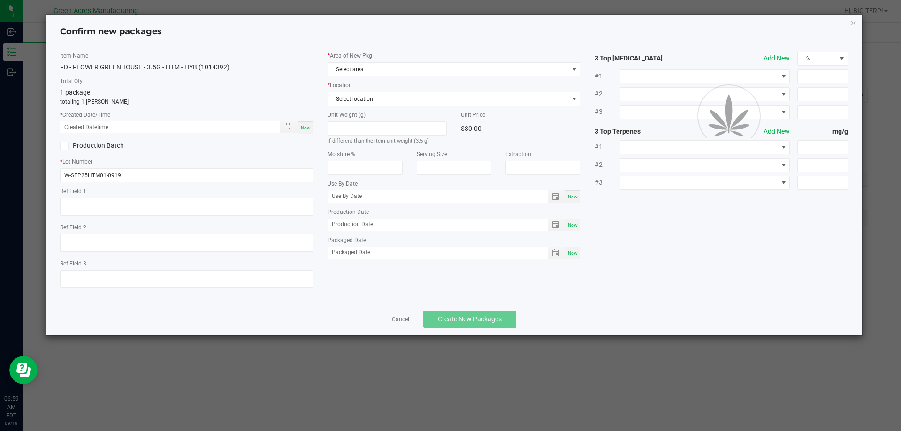
type textarea "dep"
click at [300, 132] on div "Now" at bounding box center [305, 128] width 15 height 13
type input "09/19/2025 06:59 AM"
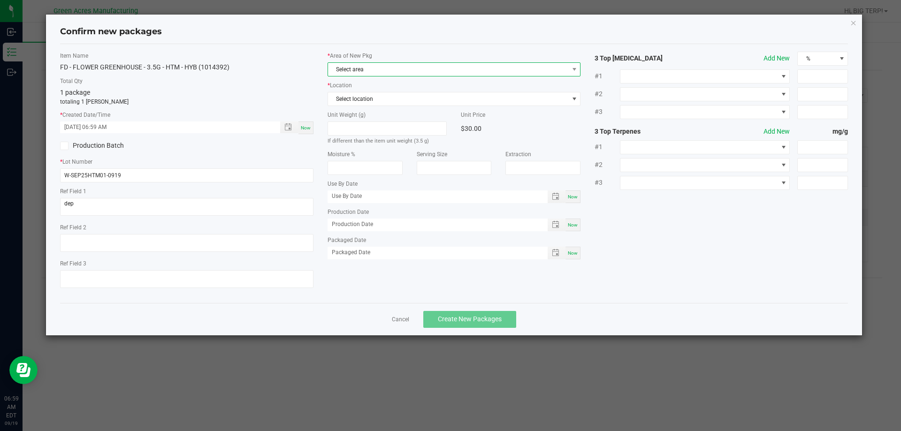
click at [388, 73] on span "Select area" at bounding box center [448, 69] width 241 height 13
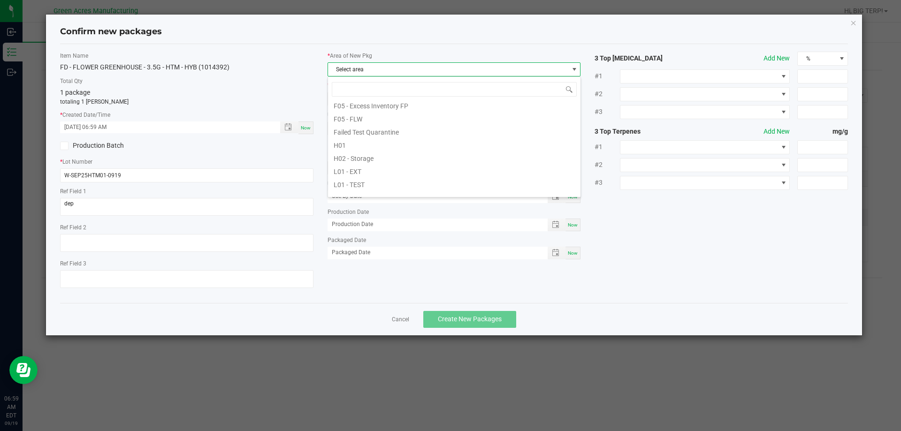
scroll to position [94, 0]
click at [375, 137] on li "F05 - FLW" at bounding box center [454, 132] width 252 height 13
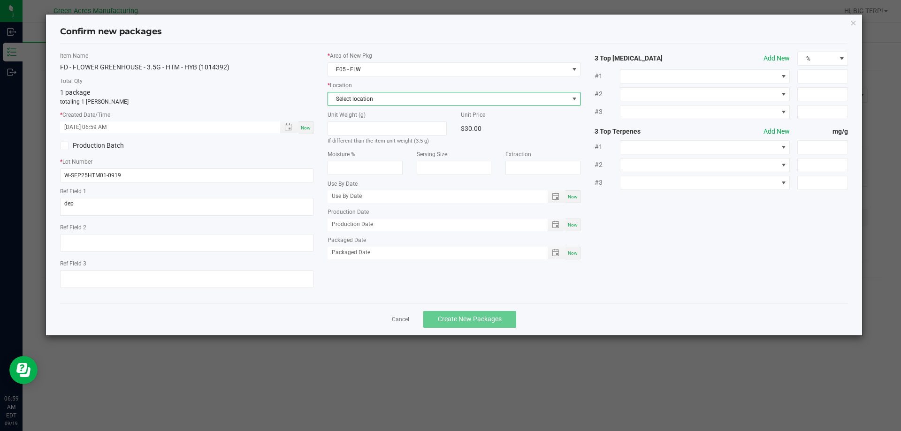
click at [380, 98] on span "Select location" at bounding box center [448, 98] width 241 height 13
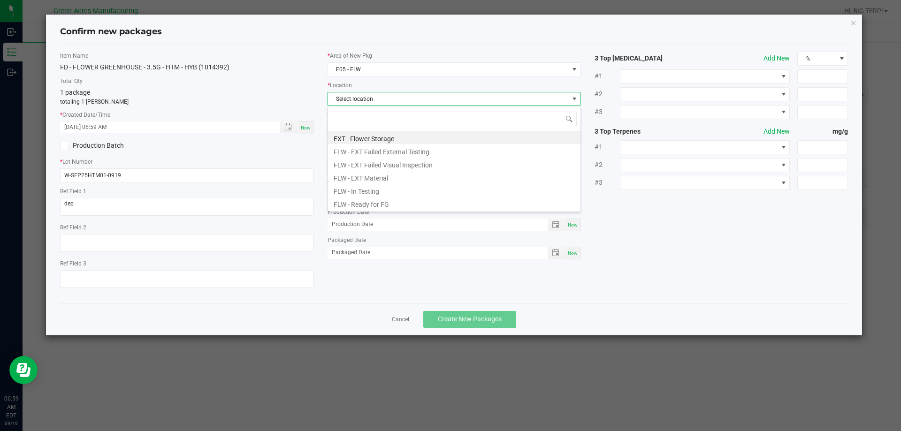
scroll to position [14, 253]
click at [640, 258] on div "Item Name FD - FLOWER GREENHOUSE - 3.5G - HTM - HYB (1014392) Total Qty 1 packa…" at bounding box center [454, 174] width 802 height 244
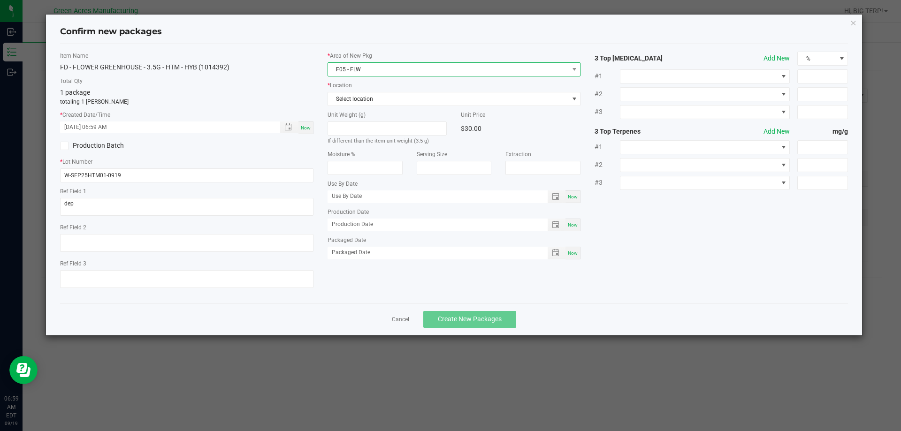
click at [487, 69] on span "F05 - FLW" at bounding box center [448, 69] width 241 height 13
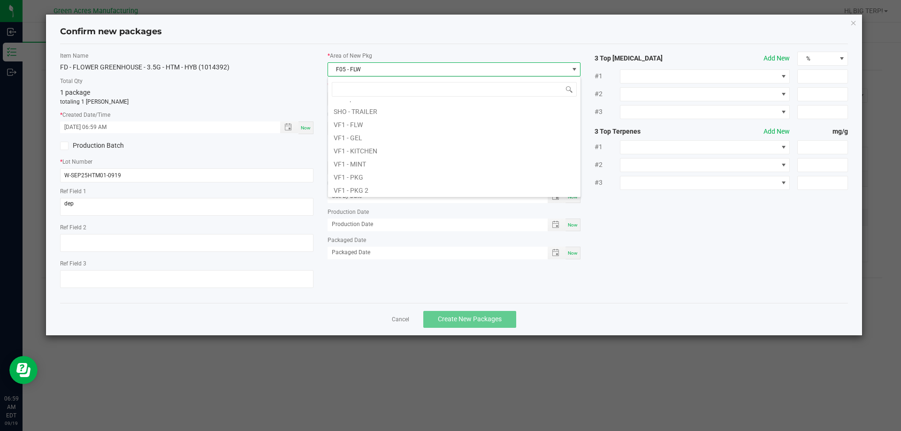
scroll to position [366, 0]
click at [403, 44] on div "Item Name FD - FLOWER GREENHOUSE - 3.5G - HTM - HYB (1014392) Total Qty 1 packa…" at bounding box center [454, 173] width 788 height 259
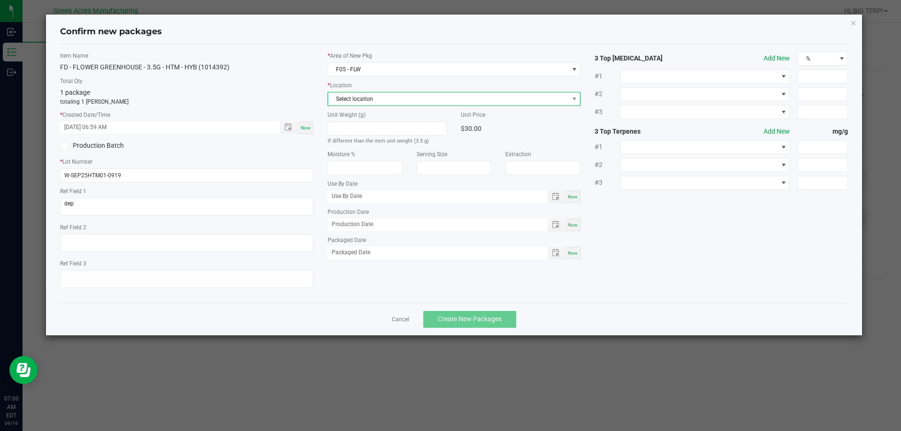
click at [392, 94] on span "Select location" at bounding box center [448, 98] width 241 height 13
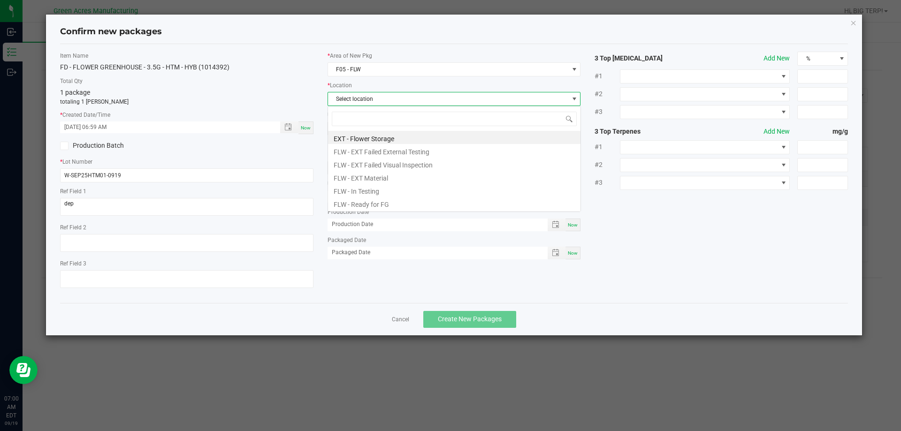
scroll to position [14, 253]
click at [369, 209] on li "FLW - Ready for FG" at bounding box center [454, 203] width 252 height 13
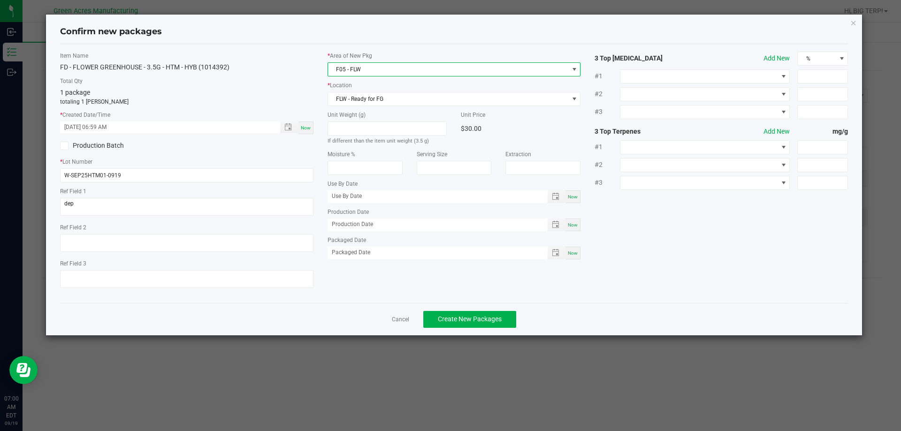
click at [394, 66] on span "F05 - FLW" at bounding box center [448, 69] width 241 height 13
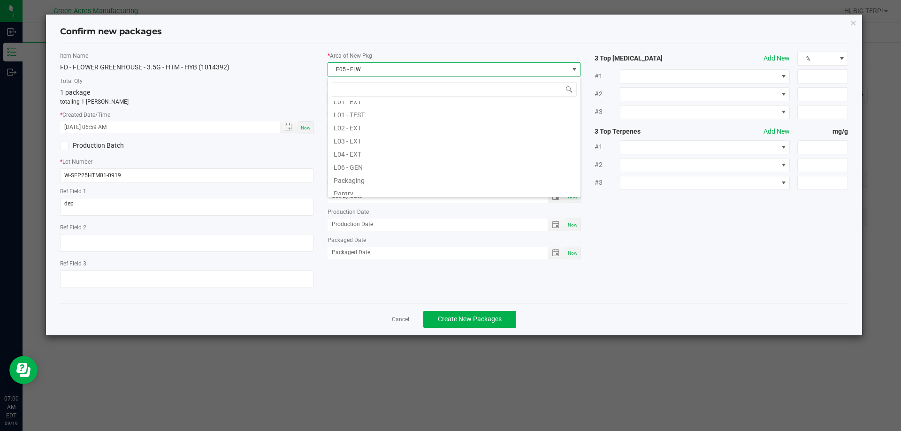
scroll to position [225, 0]
click at [407, 156] on li "Pantry / Secured Vault" at bounding box center [454, 158] width 252 height 13
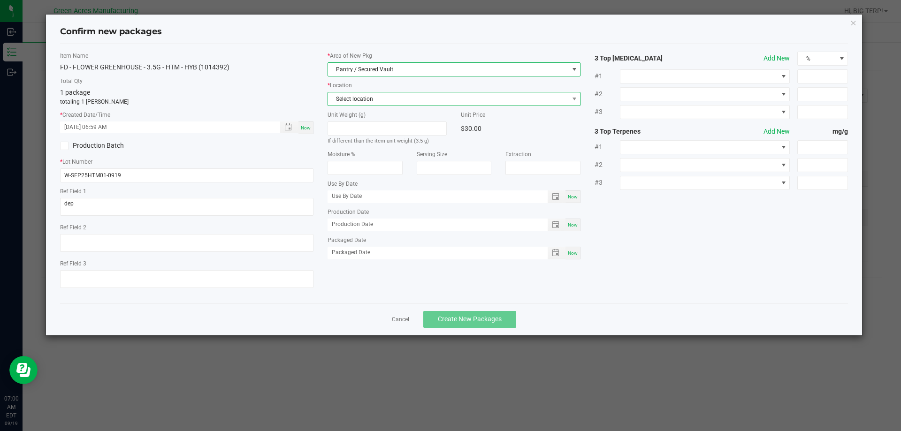
click at [398, 96] on span "Select location" at bounding box center [448, 98] width 241 height 13
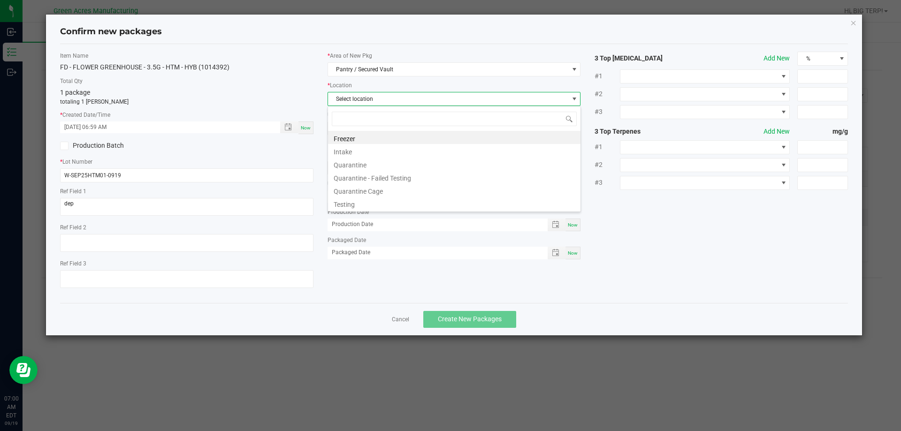
scroll to position [14, 253]
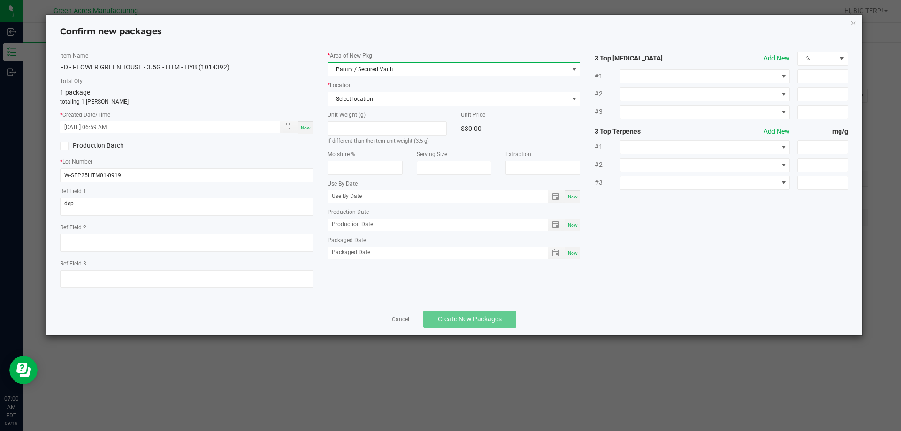
click at [389, 65] on span "Pantry / Secured Vault" at bounding box center [448, 69] width 241 height 13
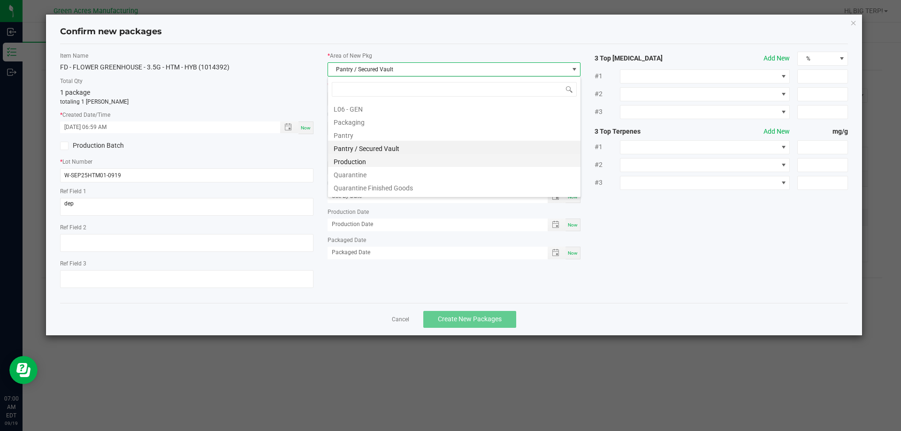
scroll to position [96, 0]
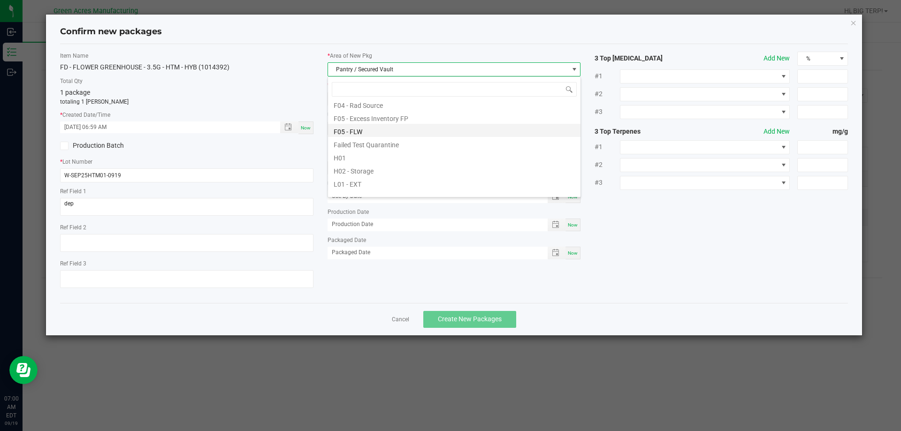
click at [374, 132] on li "F05 - FLW" at bounding box center [454, 130] width 252 height 13
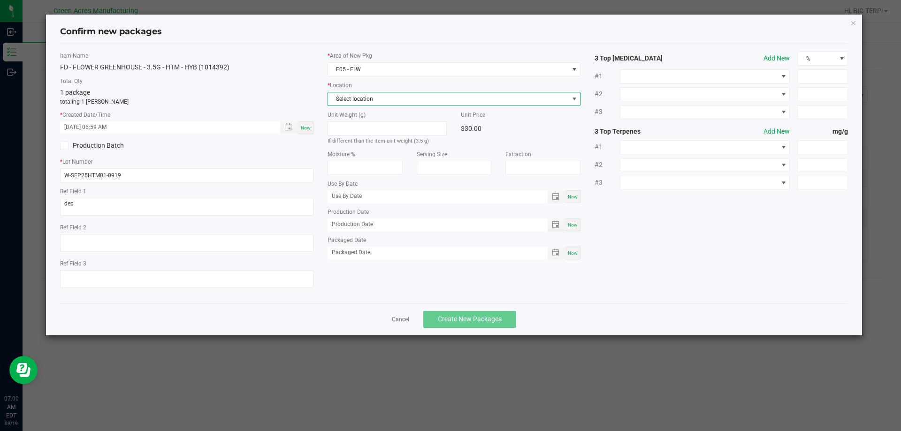
click at [388, 99] on span "Select location" at bounding box center [448, 98] width 241 height 13
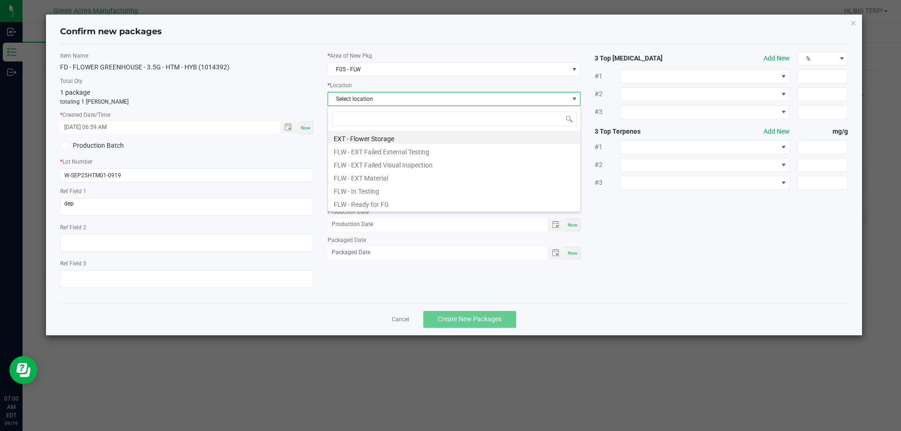
scroll to position [14, 253]
click at [382, 205] on li "FLW - Ready for FG" at bounding box center [454, 203] width 252 height 13
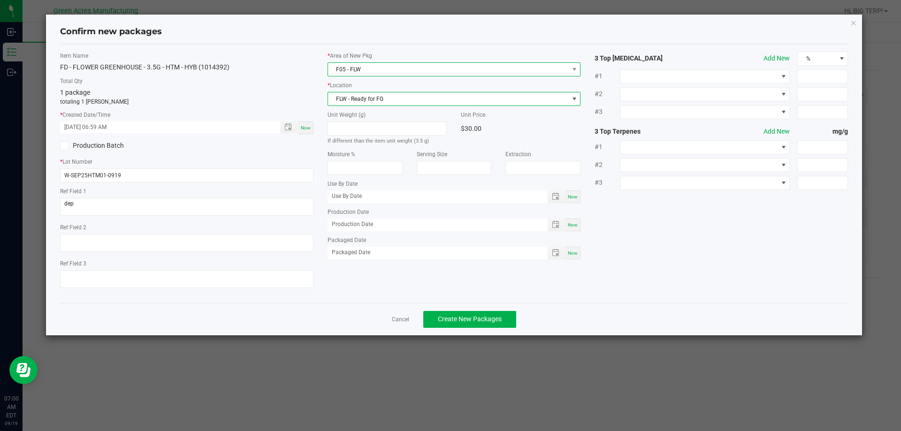
click at [388, 68] on span "F05 - FLW" at bounding box center [448, 69] width 241 height 13
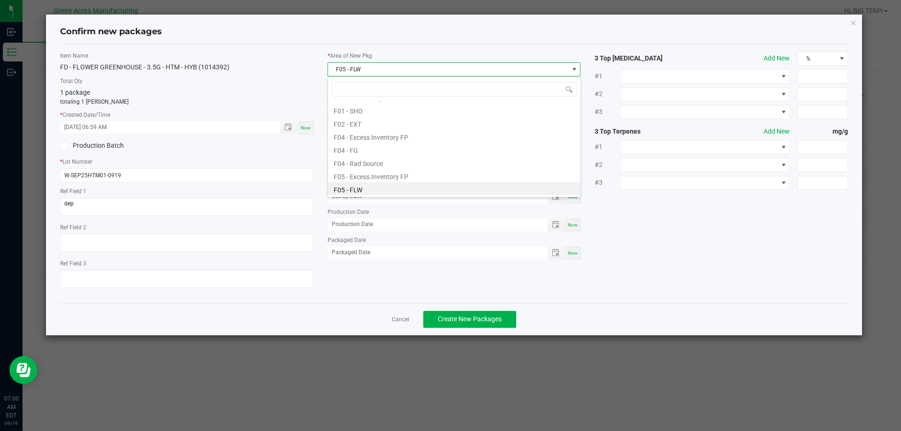
click at [426, 53] on label "* Area of New Pkg" at bounding box center [453, 56] width 253 height 8
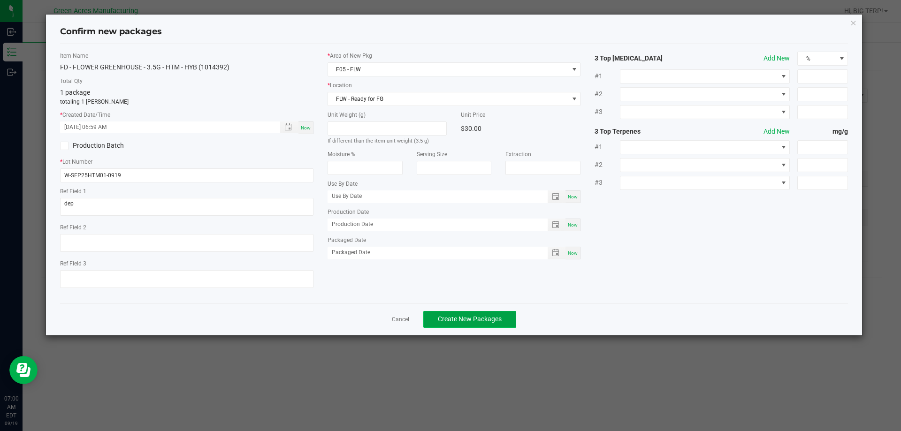
click at [464, 312] on button "Create New Packages" at bounding box center [469, 319] width 93 height 17
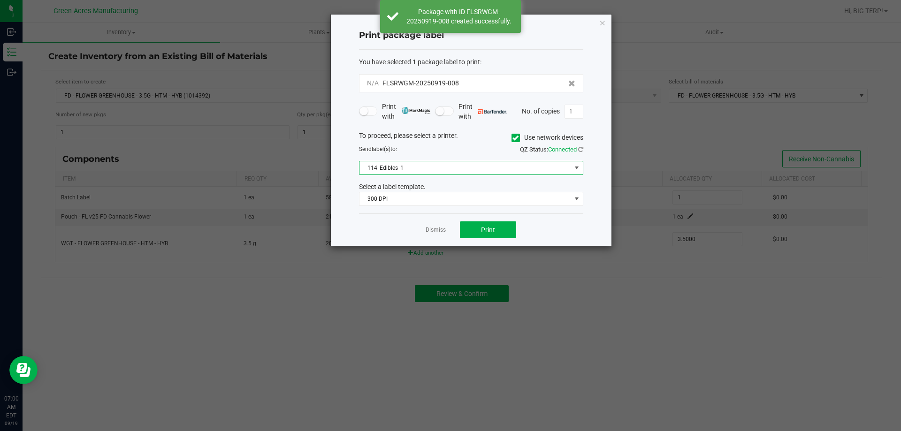
click at [407, 172] on span "114_Edibles_1" at bounding box center [465, 167] width 212 height 13
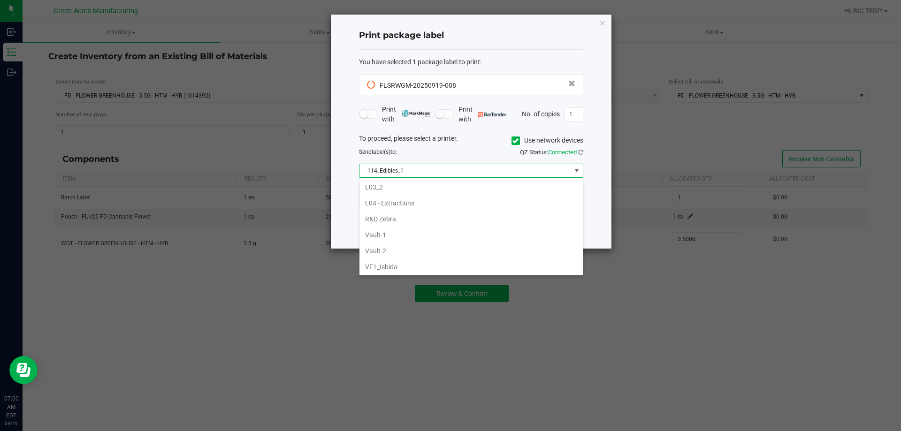
scroll to position [375, 0]
click at [411, 241] on li "VF1_Ishida" at bounding box center [470, 244] width 223 height 16
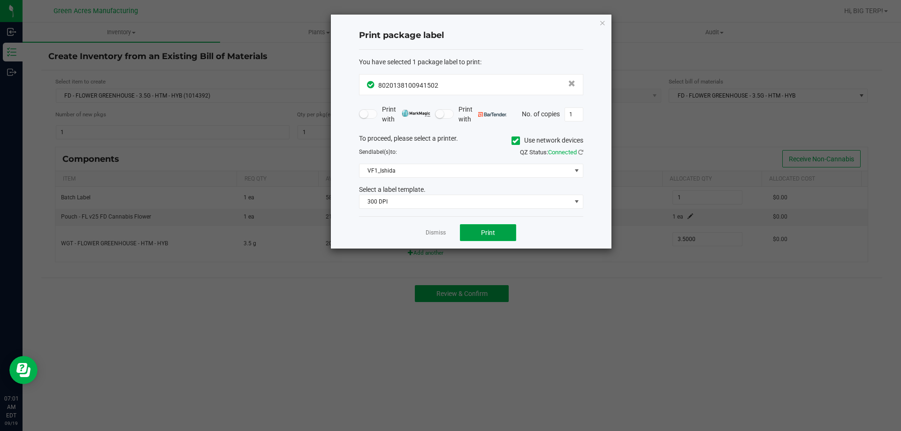
click at [472, 239] on button "Print" at bounding box center [488, 232] width 56 height 17
click at [602, 24] on icon "button" at bounding box center [602, 22] width 7 height 11
